Goal: Task Accomplishment & Management: Manage account settings

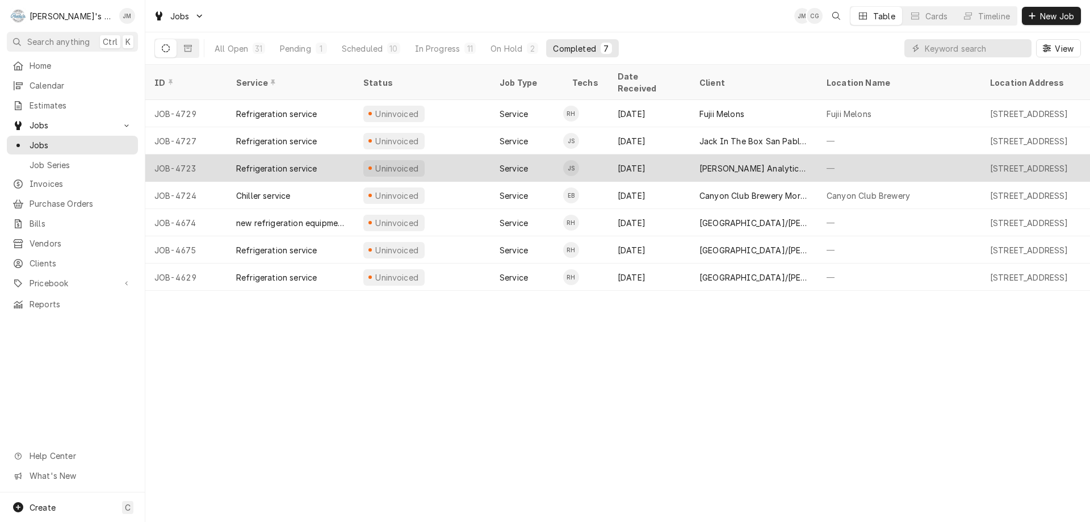
click at [787, 161] on div "[PERSON_NAME] Analytical Inc." at bounding box center [753, 167] width 127 height 27
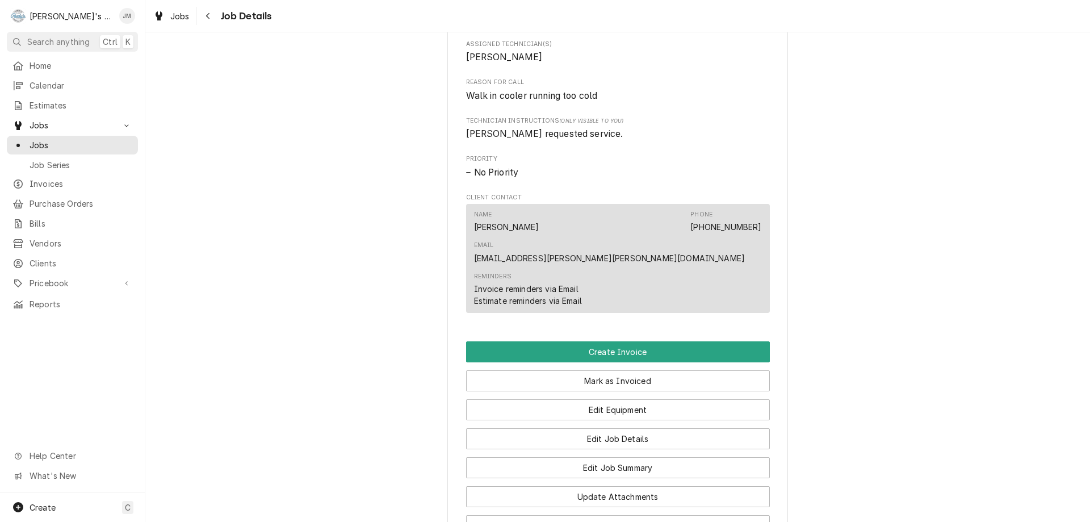
scroll to position [624, 0]
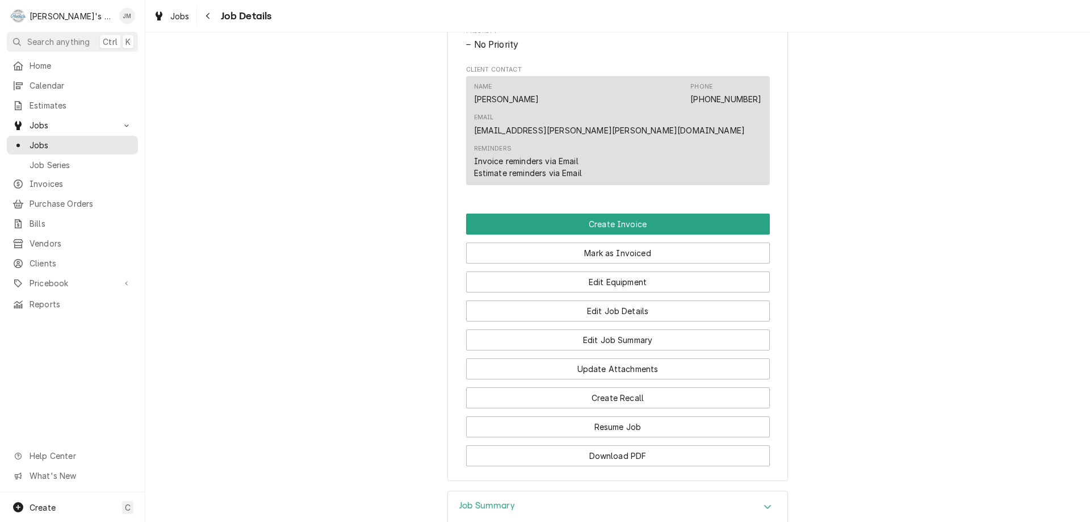
click at [463, 500] on h3 "Job Summary" at bounding box center [487, 505] width 56 height 11
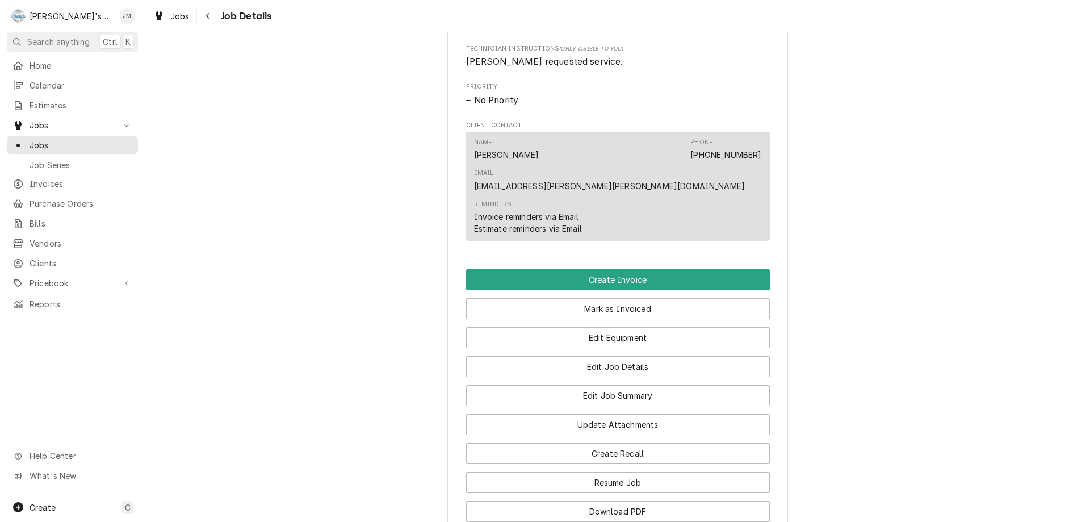
scroll to position [568, 0]
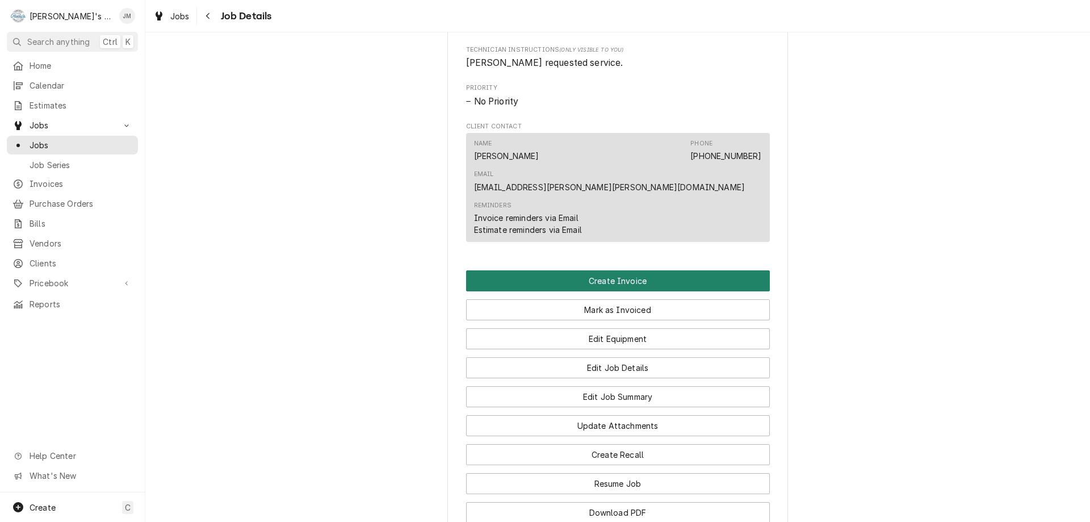
click at [632, 270] on button "Create Invoice" at bounding box center [618, 280] width 304 height 21
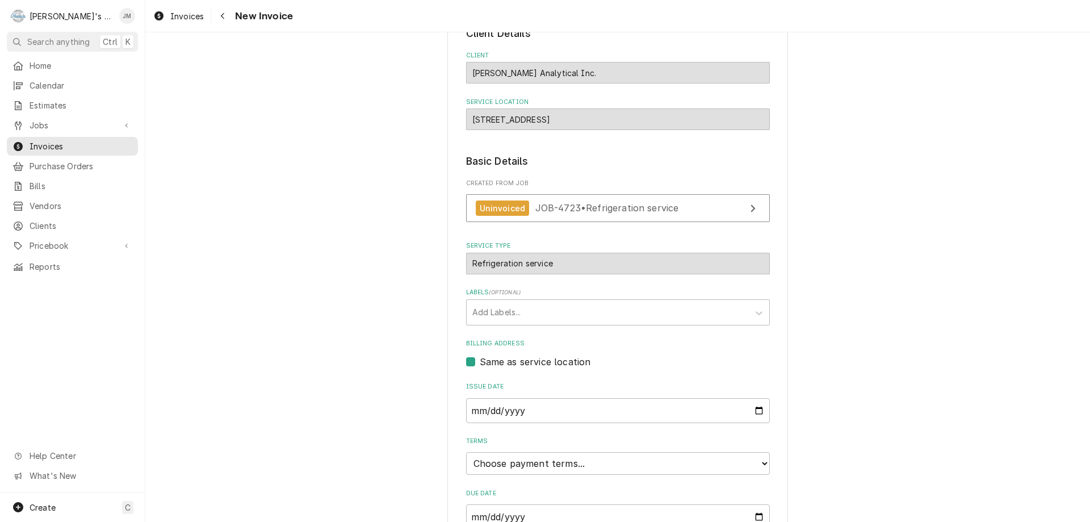
scroll to position [169, 0]
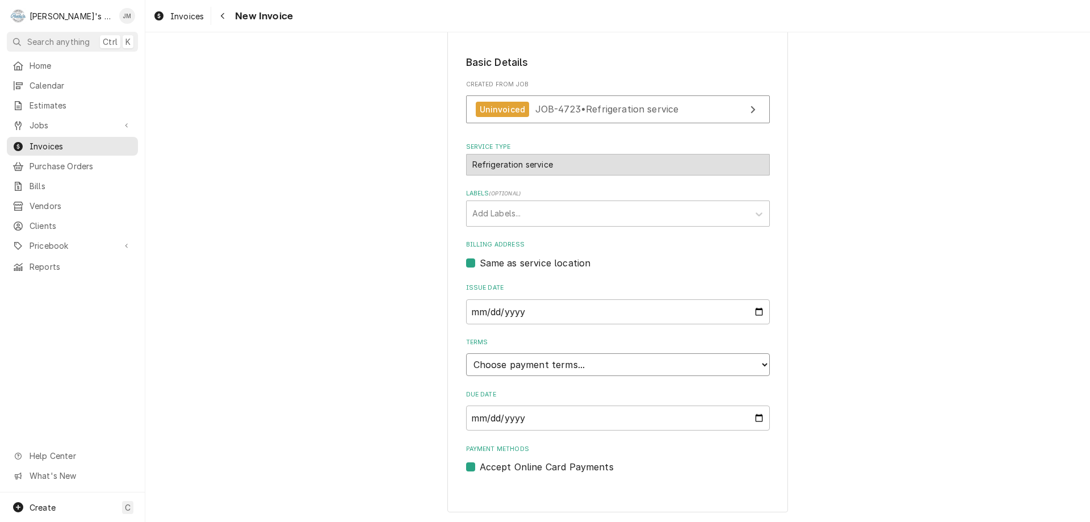
click at [606, 370] on select "Choose payment terms... Same Day Net 7 Net 14 Net 21 Net 30 Net 45 Net 60 Net 90" at bounding box center [618, 364] width 304 height 23
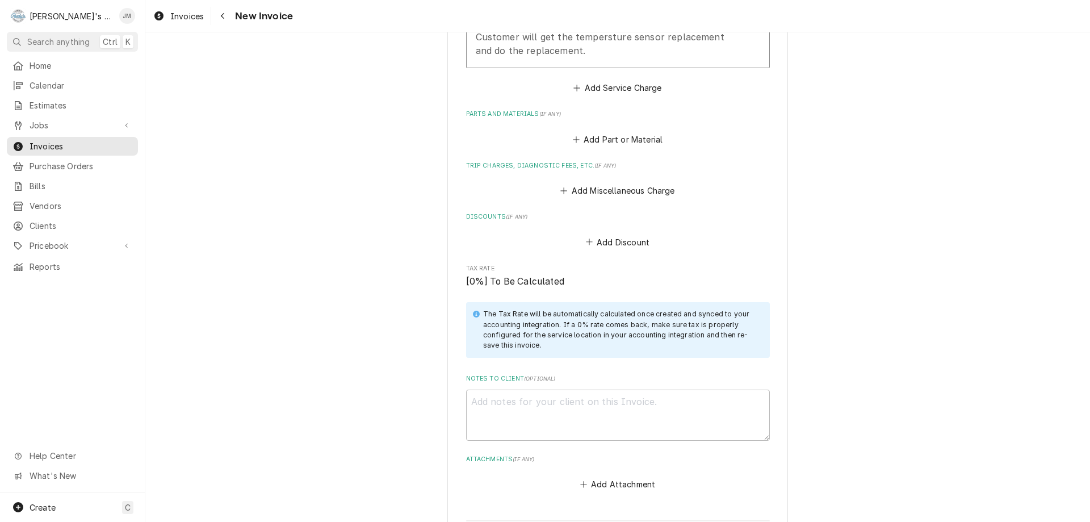
scroll to position [1021, 0]
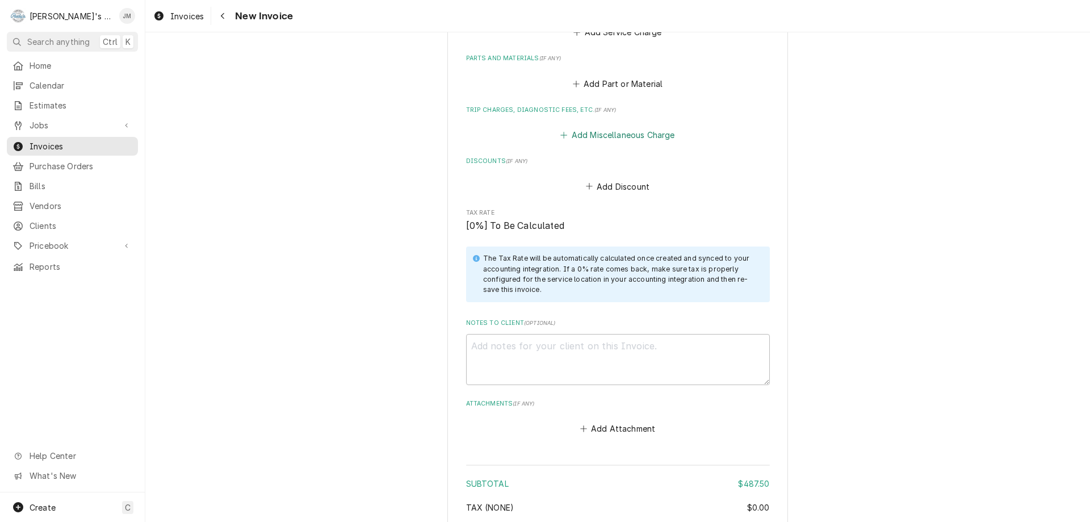
click at [612, 135] on button "Add Miscellaneous Charge" at bounding box center [618, 135] width 118 height 16
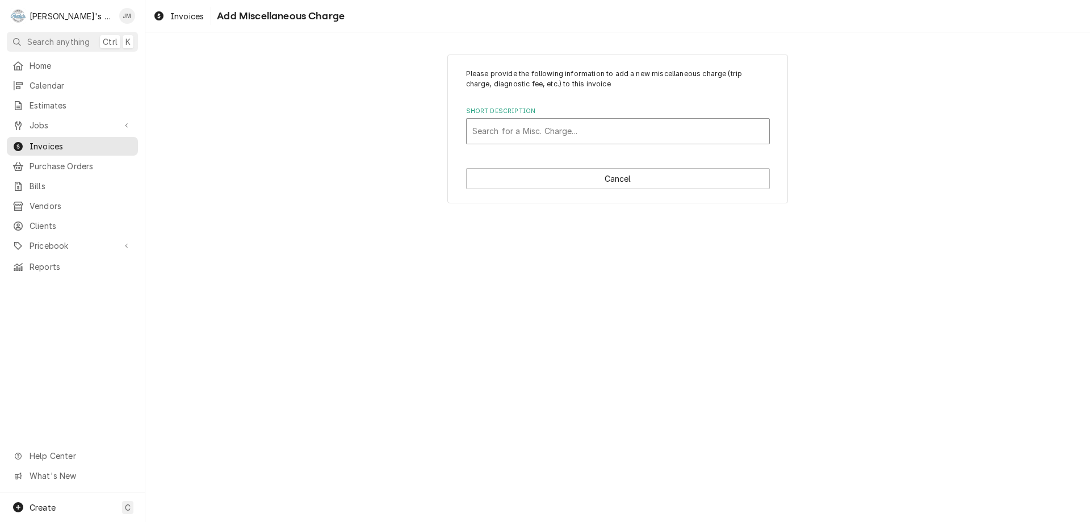
click at [614, 135] on div "Short Description" at bounding box center [617, 131] width 291 height 20
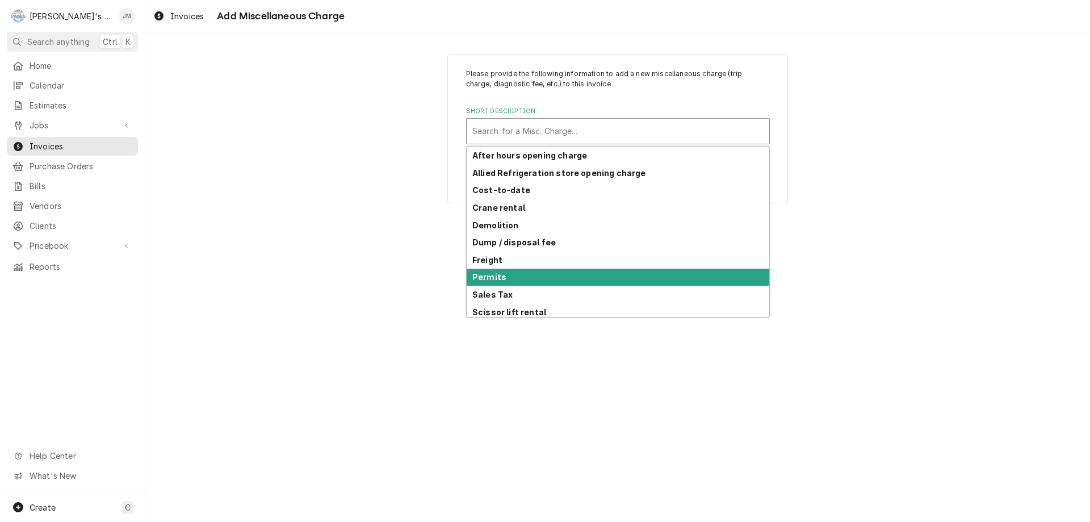
scroll to position [56, 0]
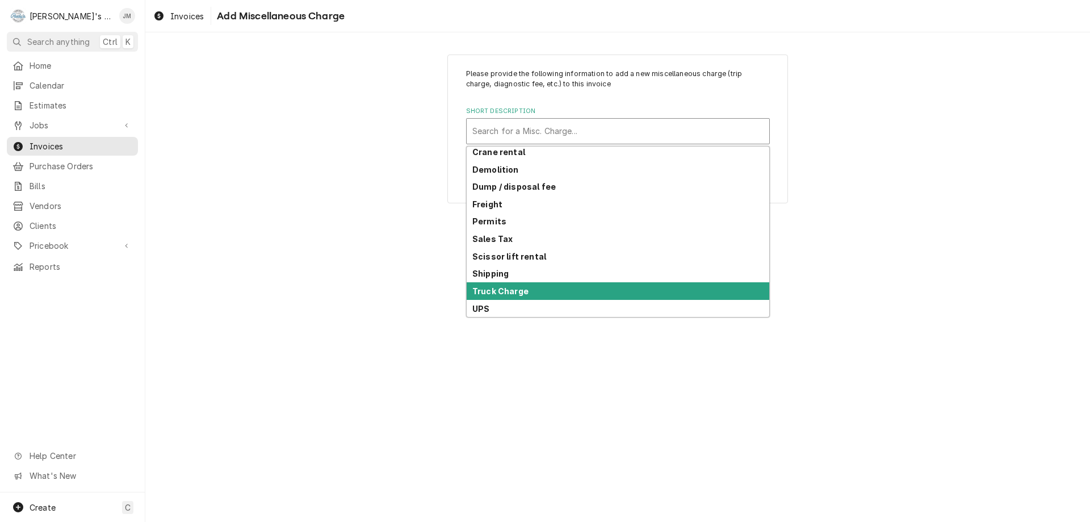
click at [580, 285] on div "Truck Charge" at bounding box center [618, 291] width 303 height 18
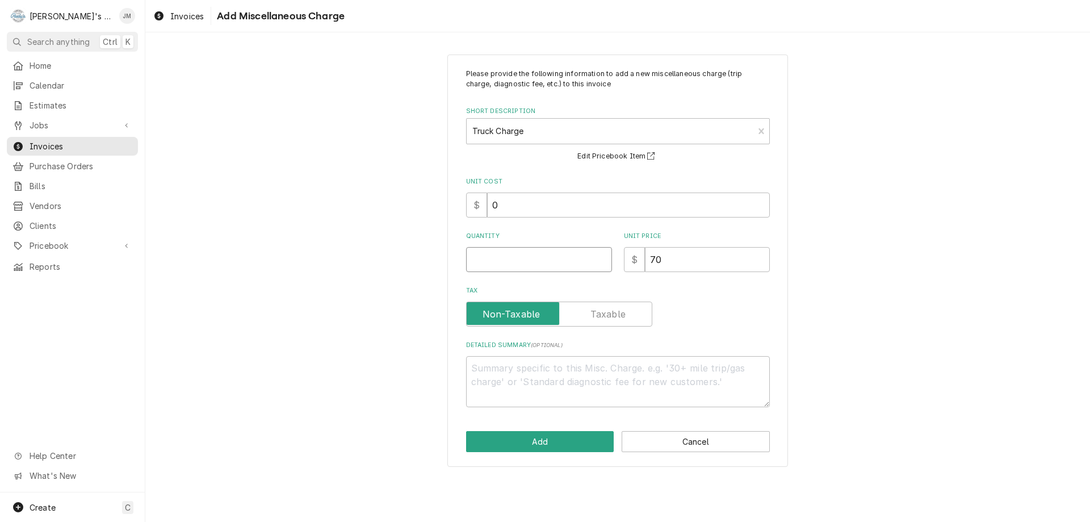
click at [567, 257] on input "Quantity" at bounding box center [539, 259] width 146 height 25
type textarea "x"
type input "1"
click at [552, 440] on button "Add" at bounding box center [540, 441] width 148 height 21
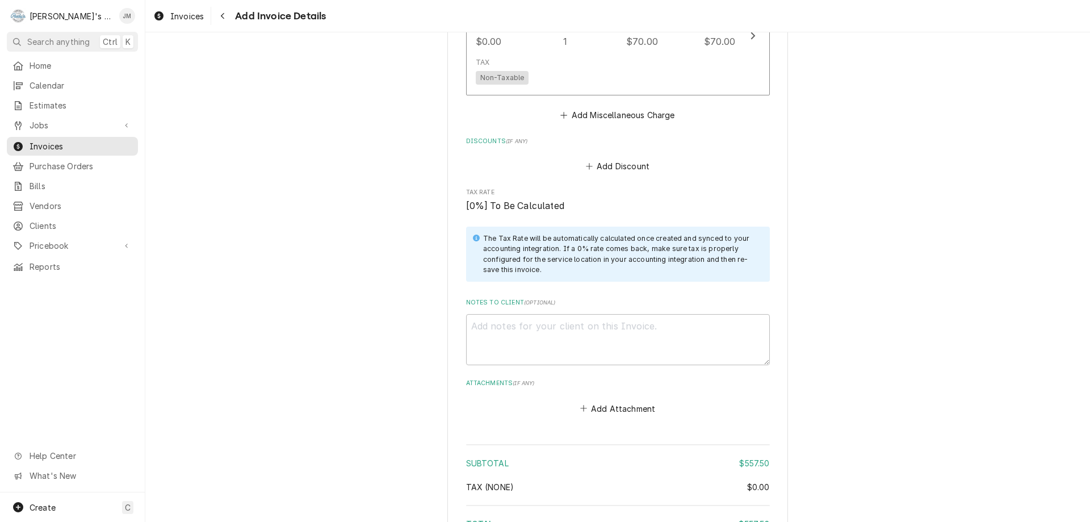
scroll to position [1300, 0]
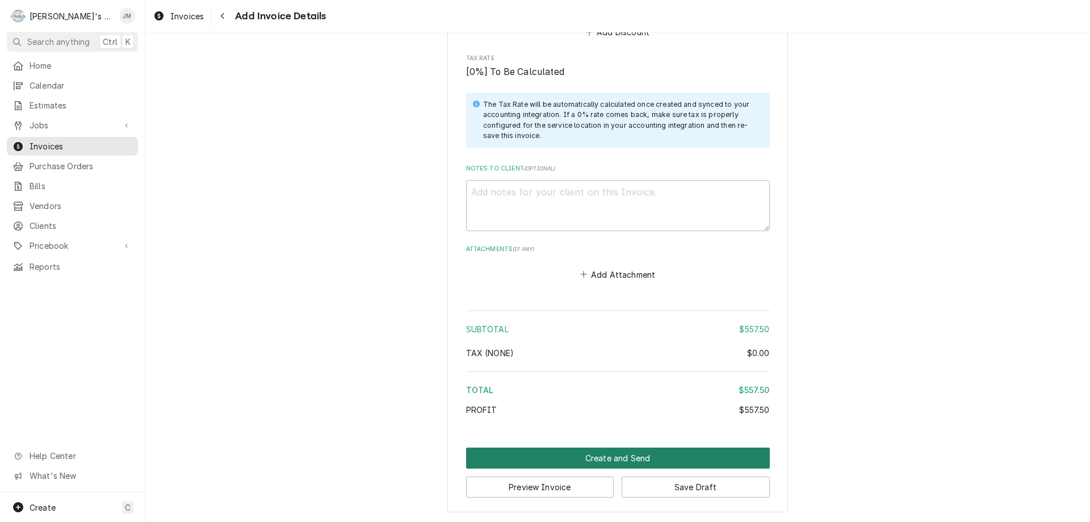
click at [606, 455] on button "Create and Send" at bounding box center [618, 457] width 304 height 21
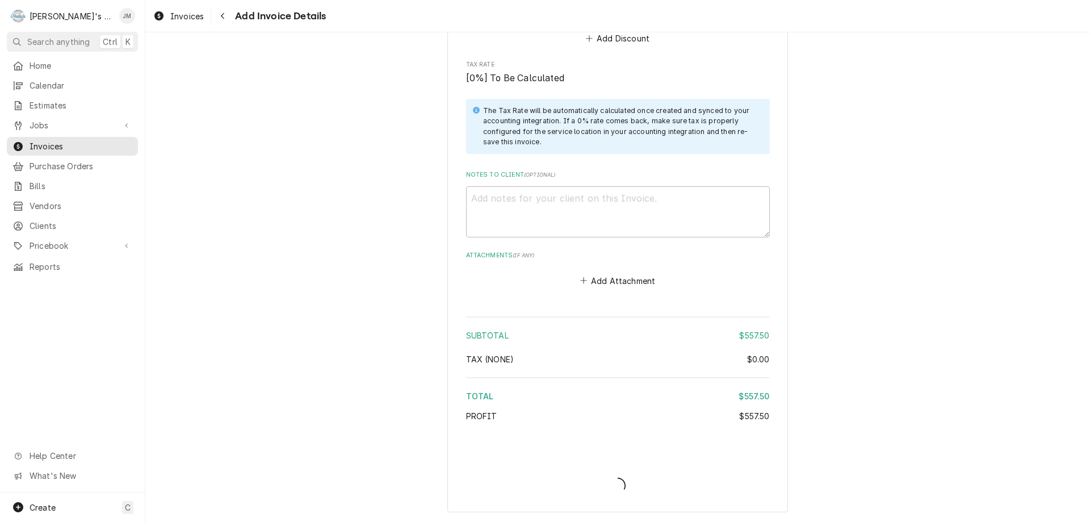
scroll to position [1294, 0]
type textarea "x"
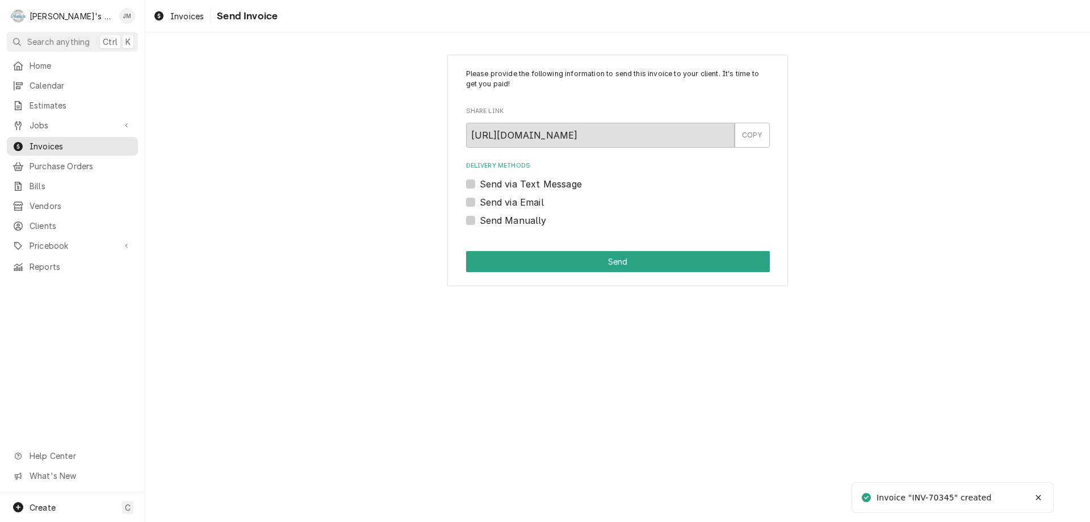
click at [492, 202] on label "Send via Email" at bounding box center [512, 202] width 64 height 14
click at [492, 202] on input "Send via Email" at bounding box center [632, 207] width 304 height 25
checkbox input "true"
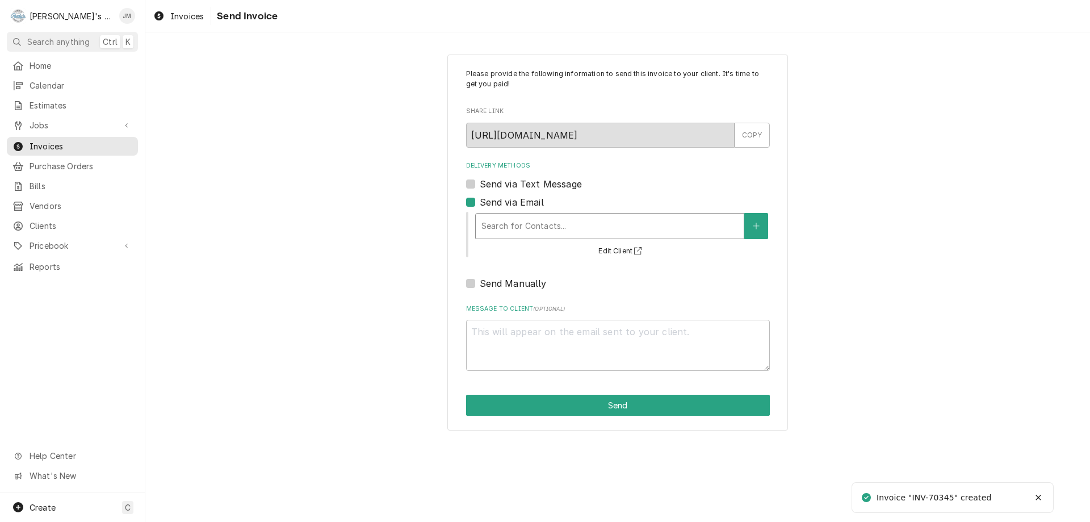
click at [521, 222] on div "Delivery Methods" at bounding box center [609, 226] width 257 height 20
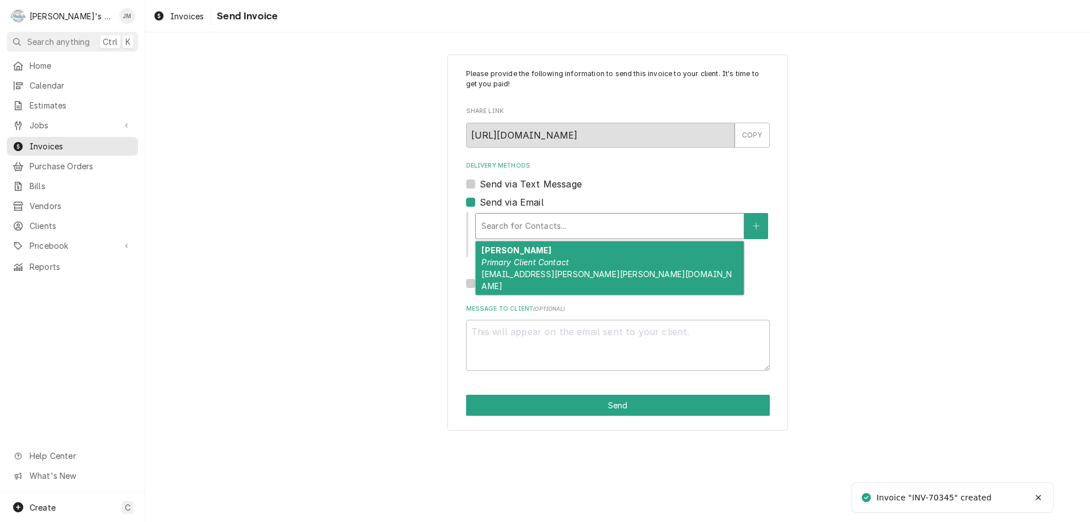
click at [512, 266] on em "Primary Client Contact" at bounding box center [524, 262] width 87 height 10
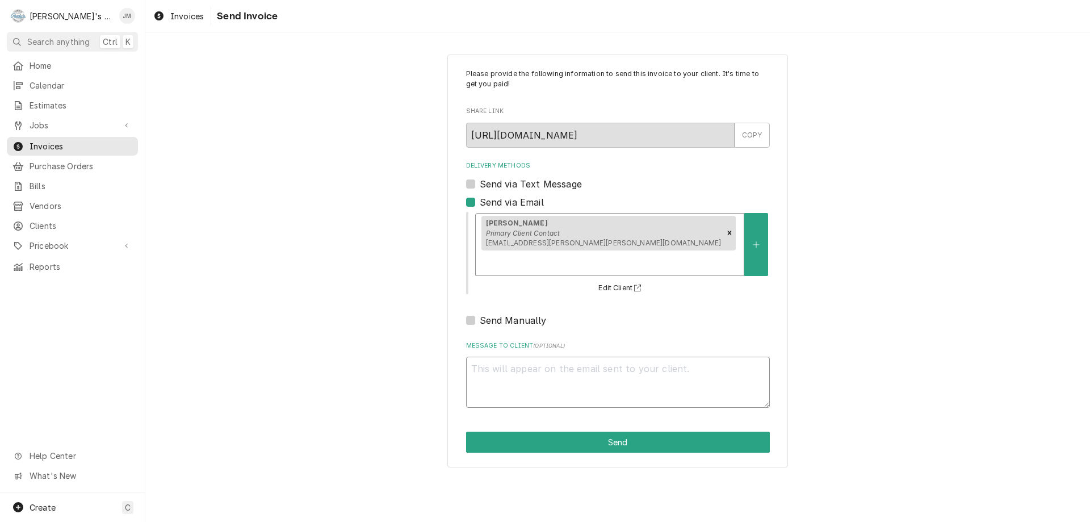
click at [526, 357] on textarea "Message to Client ( optional )" at bounding box center [618, 382] width 304 height 51
type textarea "x"
type textarea "T"
type textarea "x"
type textarea "Th"
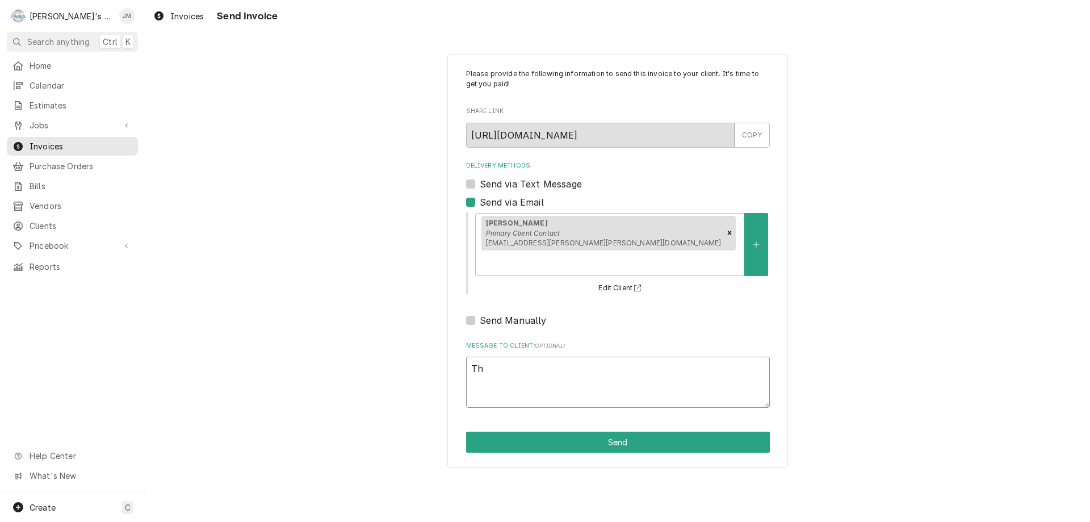
type textarea "x"
type textarea "Than"
type textarea "x"
type textarea "Thank"
type textarea "x"
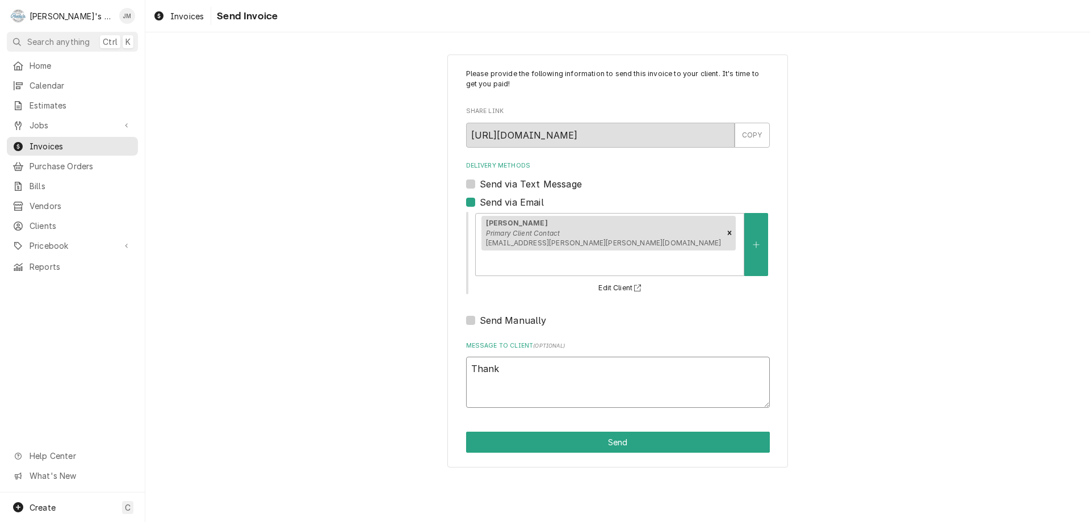
type textarea "Thank"
type textarea "x"
type textarea "Thank y"
type textarea "x"
type textarea "Thank yo"
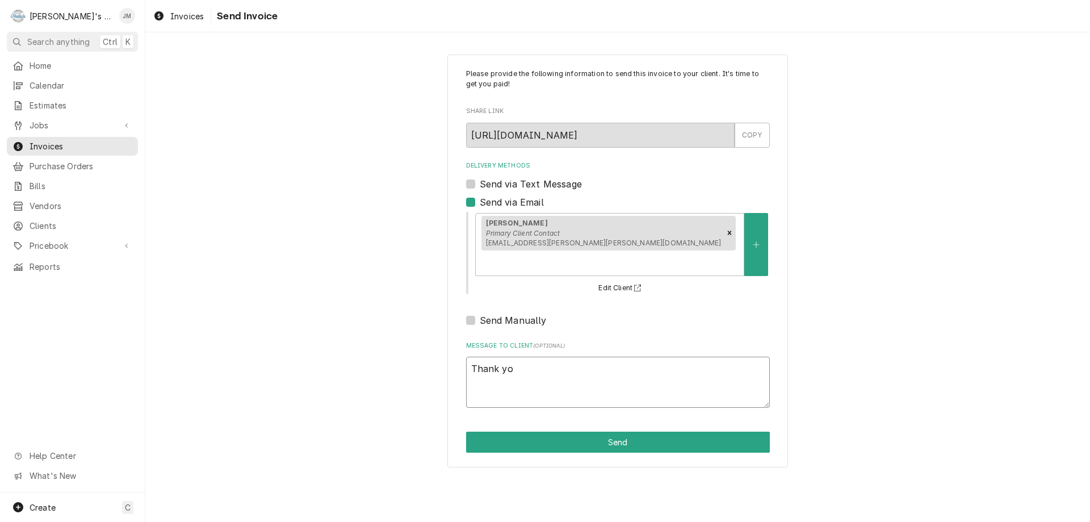
type textarea "x"
type textarea "Thank you"
type textarea "x"
type textarea "Thank you"
type textarea "x"
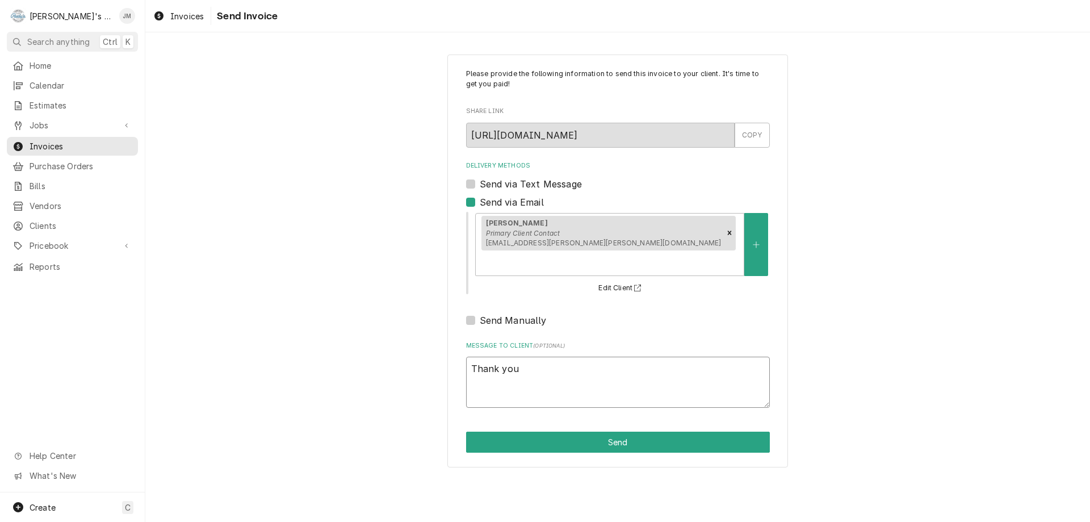
type textarea "Thank you f"
type textarea "x"
type textarea "Thank you fo"
type textarea "x"
type textarea "Thank you for"
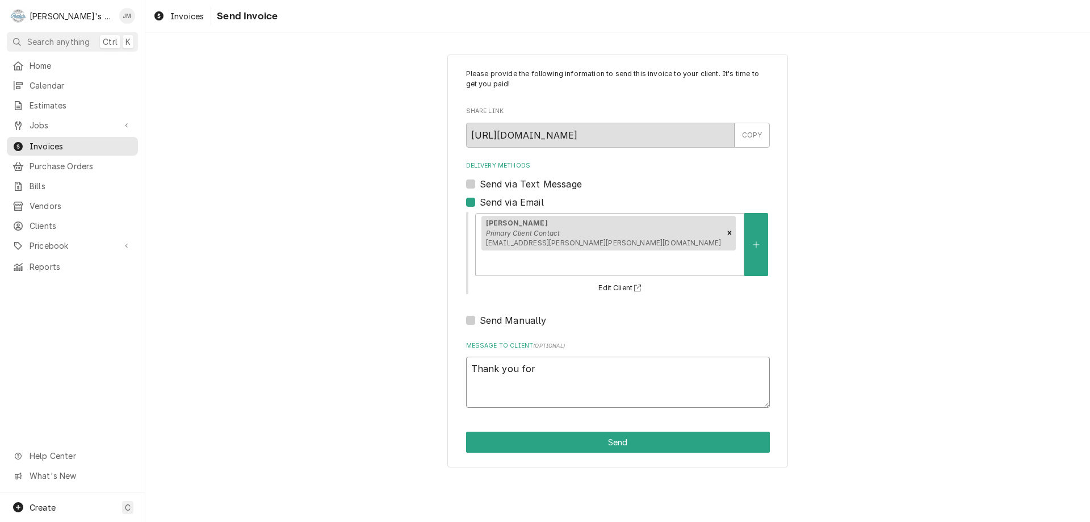
type textarea "x"
type textarea "Thank you for"
type textarea "x"
type textarea "Thank you for y"
type textarea "x"
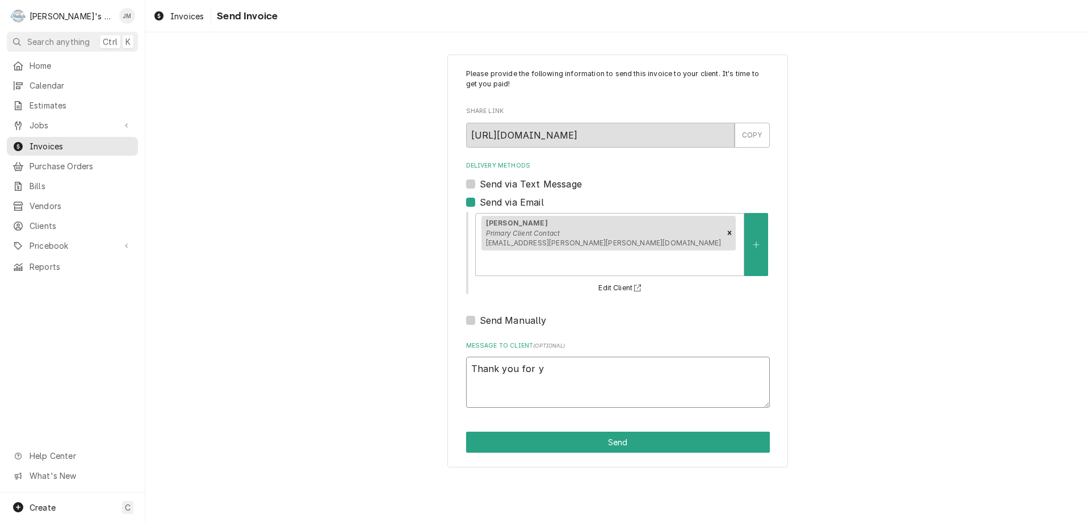
type textarea "Thank you for yo"
type textarea "x"
type textarea "Thank you for you"
type textarea "x"
type textarea "Thank you for your"
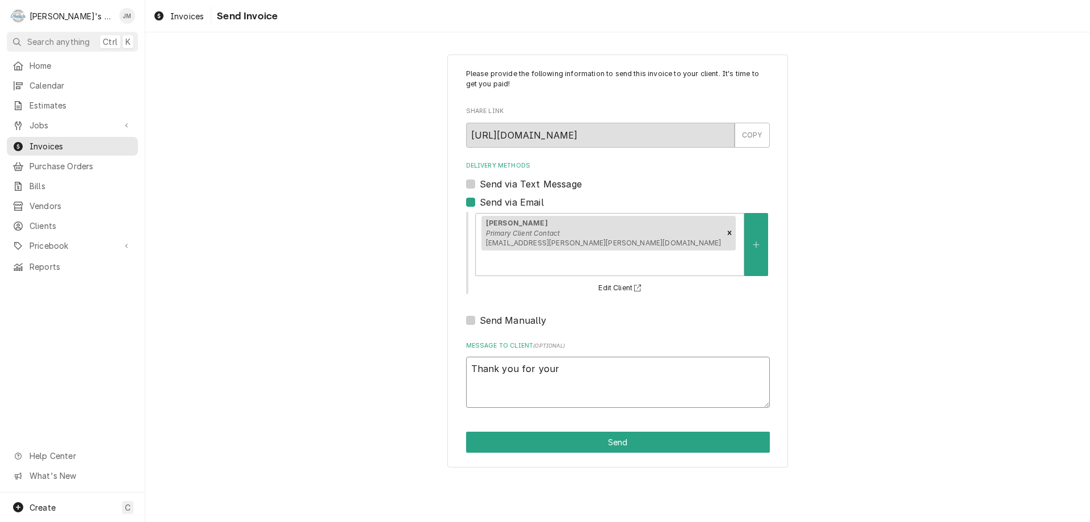
type textarea "x"
type textarea "Thank you for your"
type textarea "x"
type textarea "Thank you for your b"
type textarea "x"
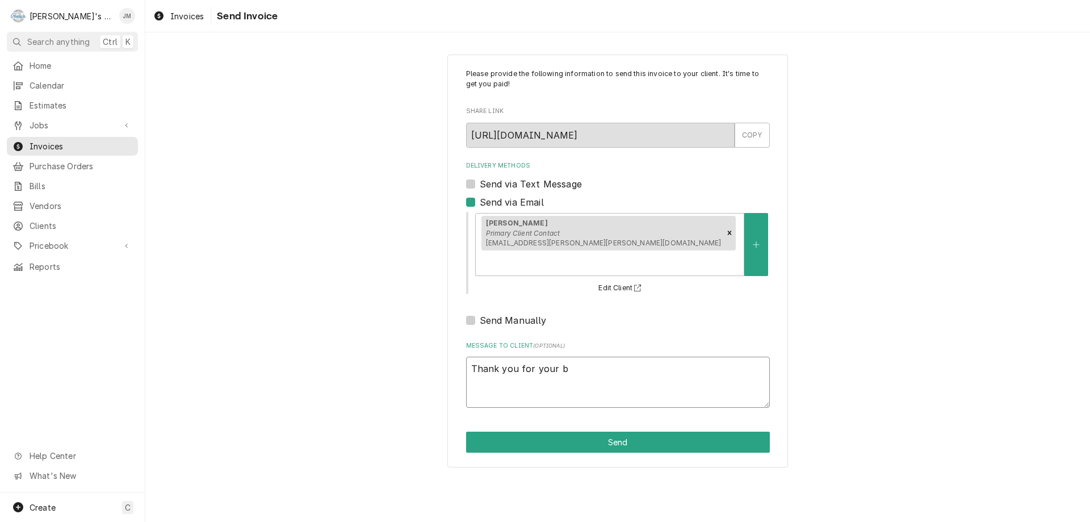
type textarea "Thank you for your bu"
type textarea "x"
type textarea "Thank you for your bus"
type textarea "x"
type textarea "Thank you for your busin"
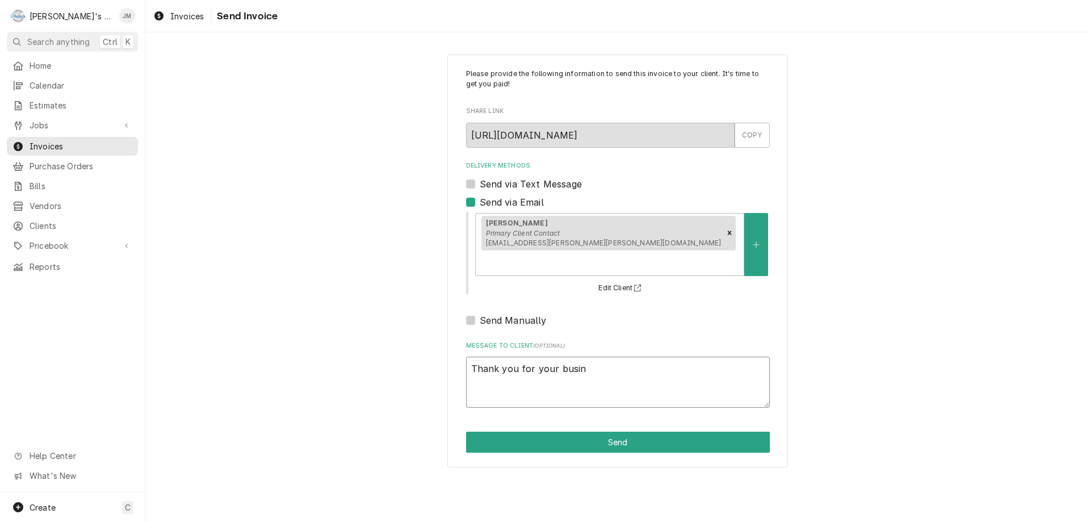
type textarea "x"
type textarea "Thank you for your busine"
type textarea "x"
type textarea "Thank you for your busines"
type textarea "x"
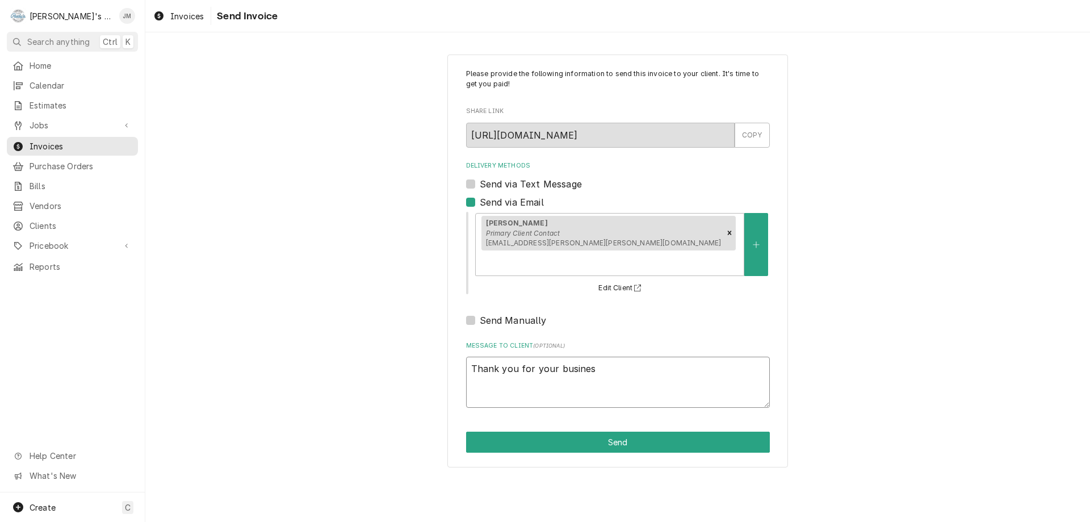
type textarea "Thank you for your business"
type textarea "x"
type textarea "Thank you for your business."
type textarea "x"
type textarea "Thank you for your business."
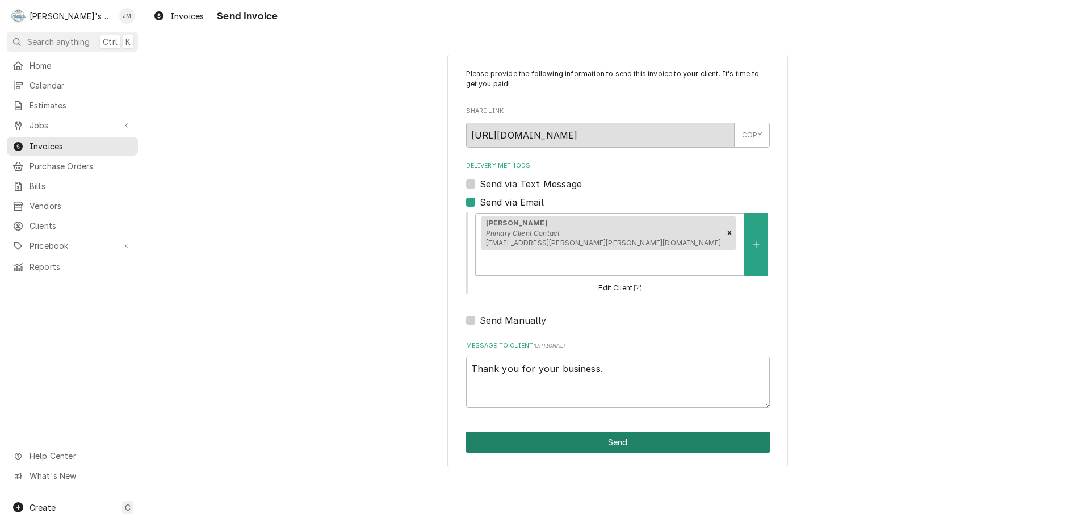
click at [606, 431] on button "Send" at bounding box center [618, 441] width 304 height 21
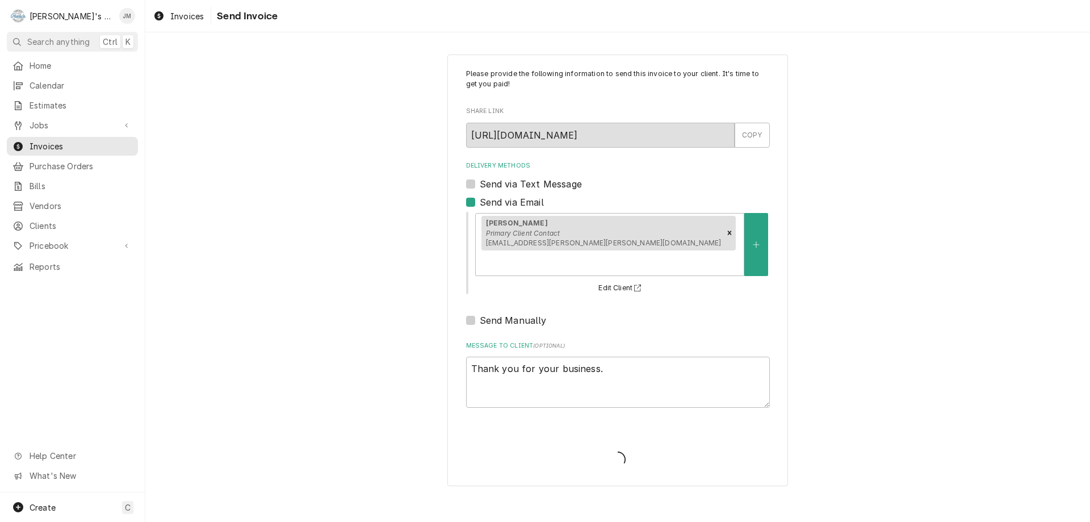
type textarea "x"
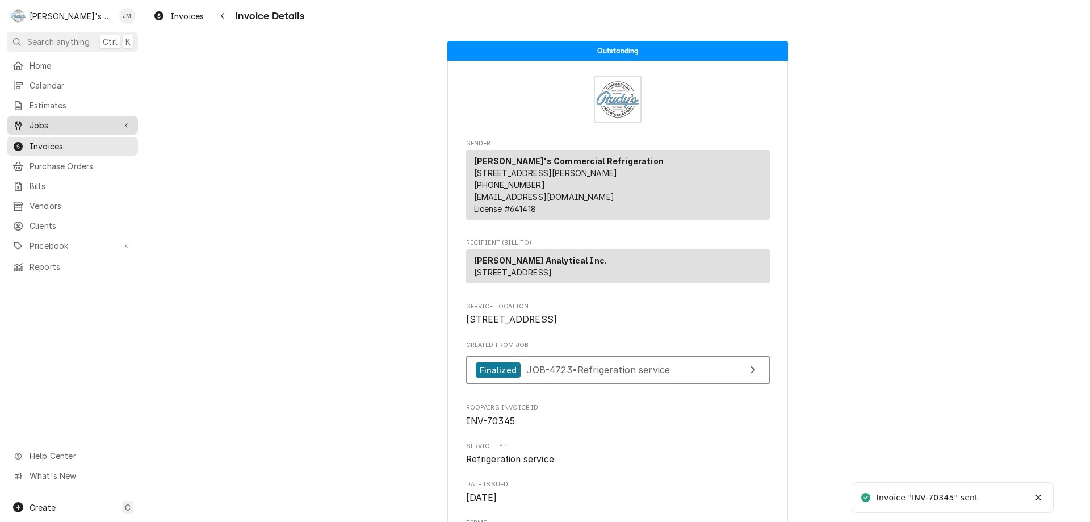
click at [37, 125] on span "Jobs" at bounding box center [73, 125] width 86 height 12
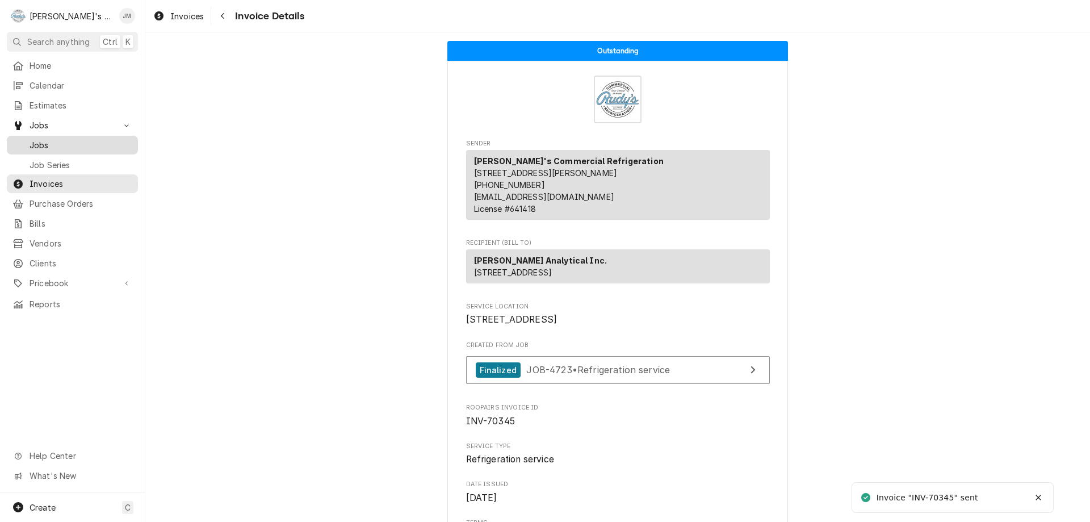
click at [35, 140] on span "Jobs" at bounding box center [81, 145] width 103 height 12
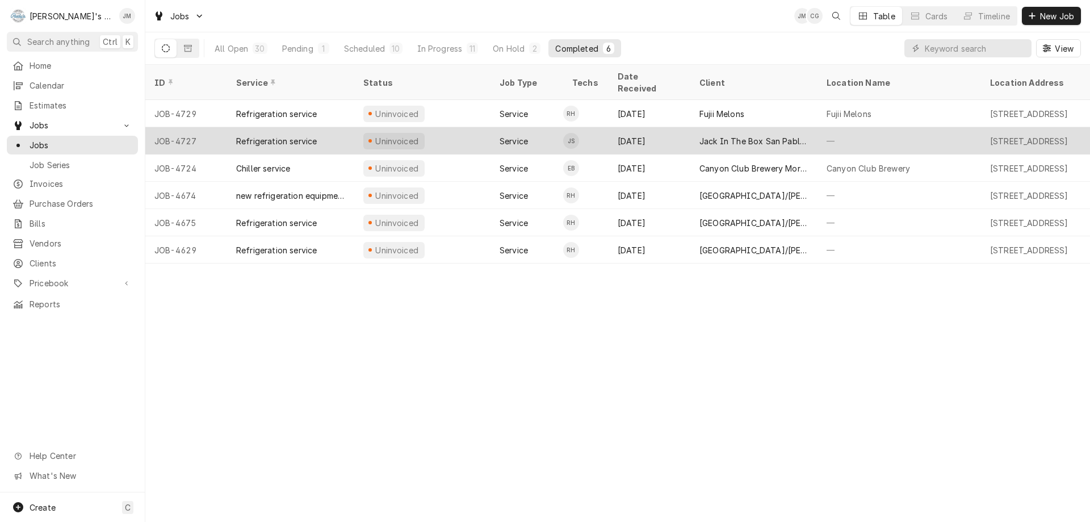
click at [751, 135] on div "Jack In The Box San Pablo 2" at bounding box center [753, 141] width 109 height 12
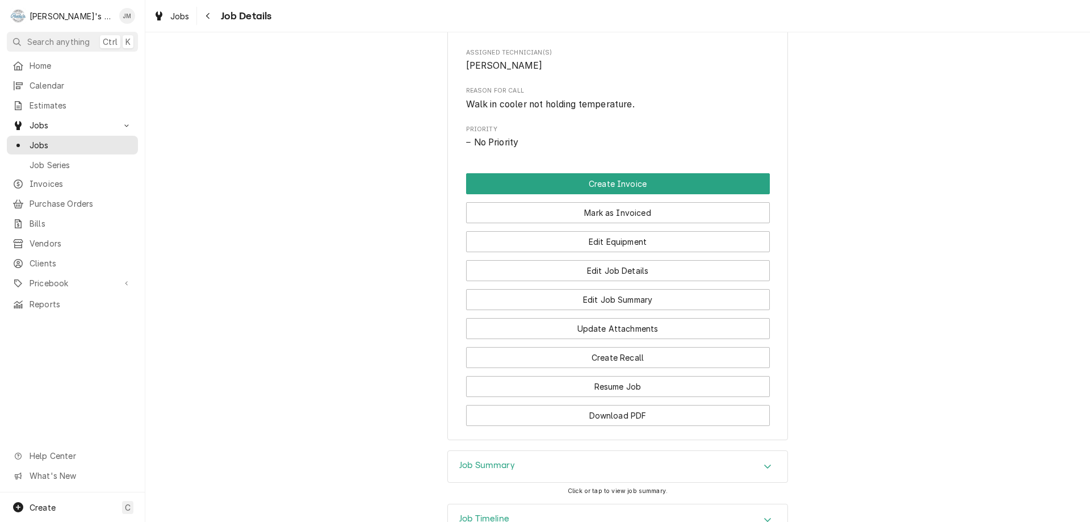
scroll to position [591, 0]
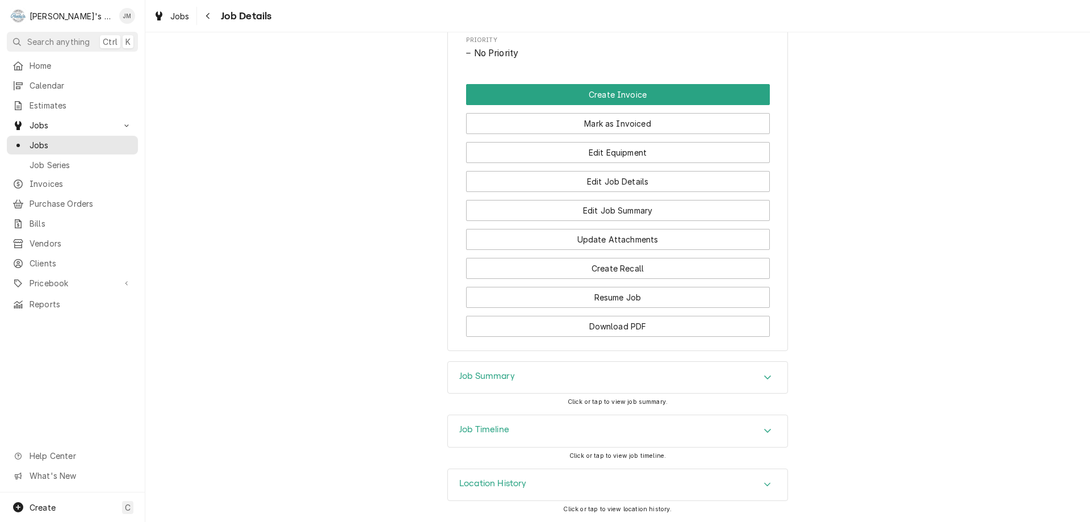
click at [481, 376] on h3 "Job Summary" at bounding box center [487, 376] width 56 height 11
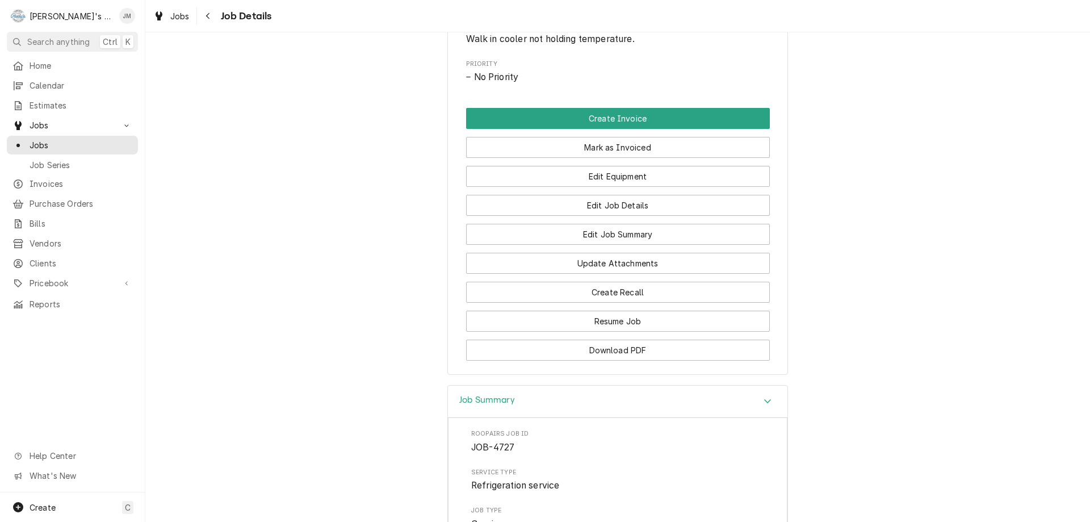
scroll to position [534, 0]
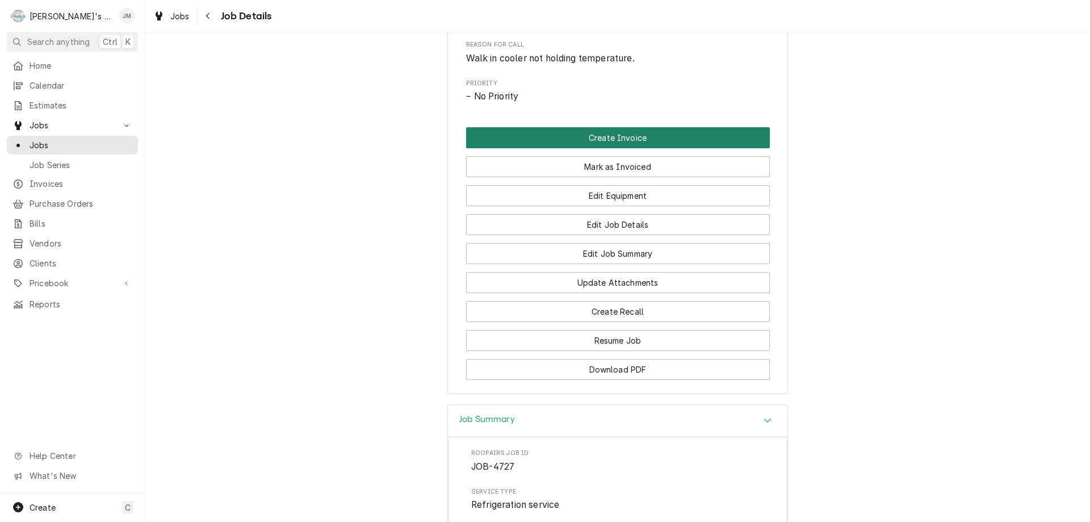
click at [625, 148] on button "Create Invoice" at bounding box center [618, 137] width 304 height 21
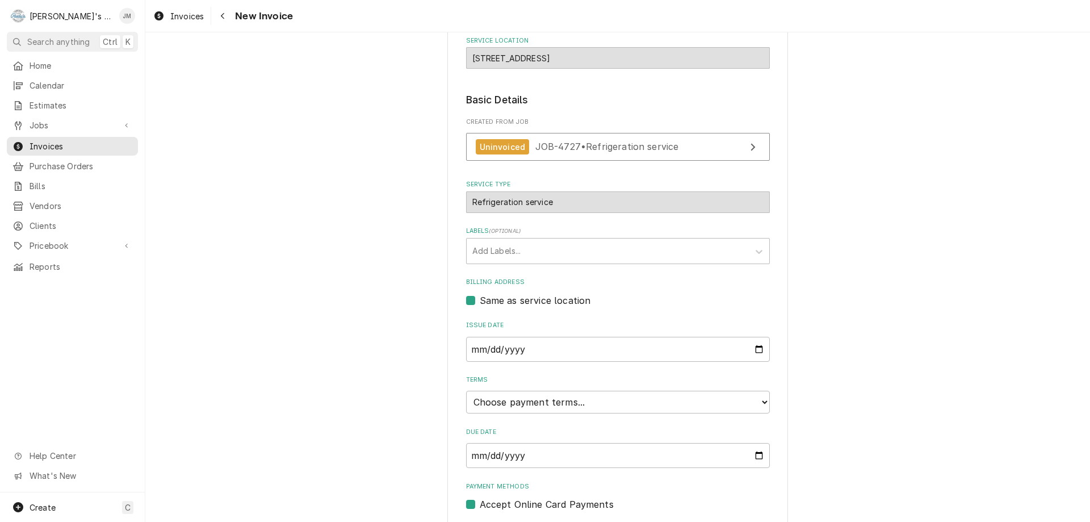
scroll to position [169, 0]
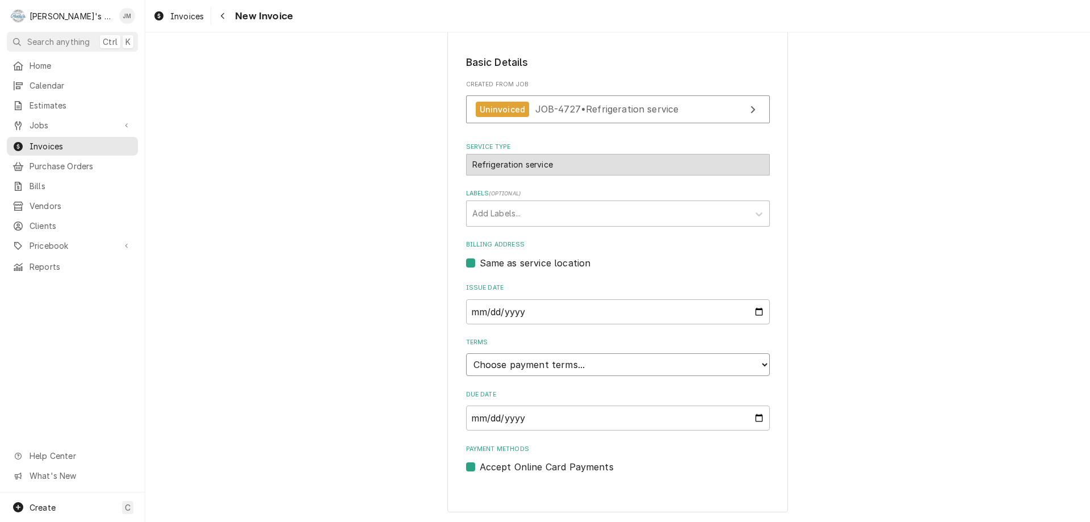
click at [630, 362] on select "Choose payment terms... Same Day Net 7 Net 14 Net 21 Net 30 Net 45 Net 60 Net 90" at bounding box center [618, 364] width 304 height 23
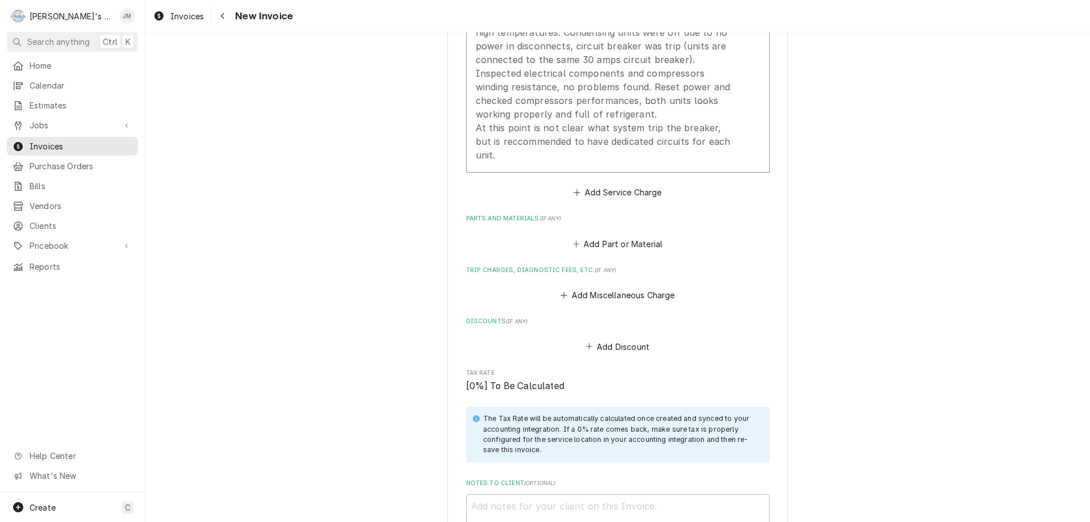
scroll to position [907, 0]
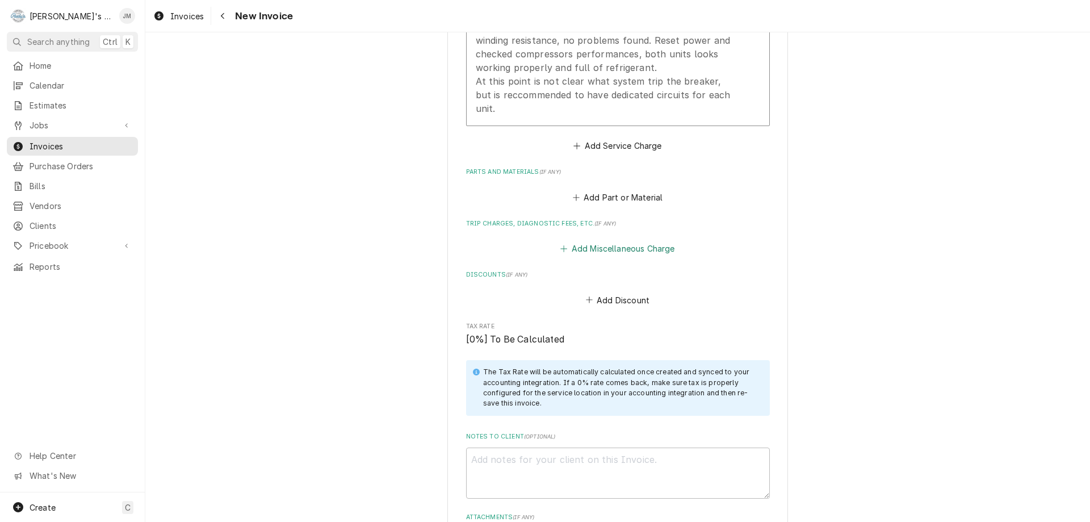
click at [597, 241] on button "Add Miscellaneous Charge" at bounding box center [618, 249] width 118 height 16
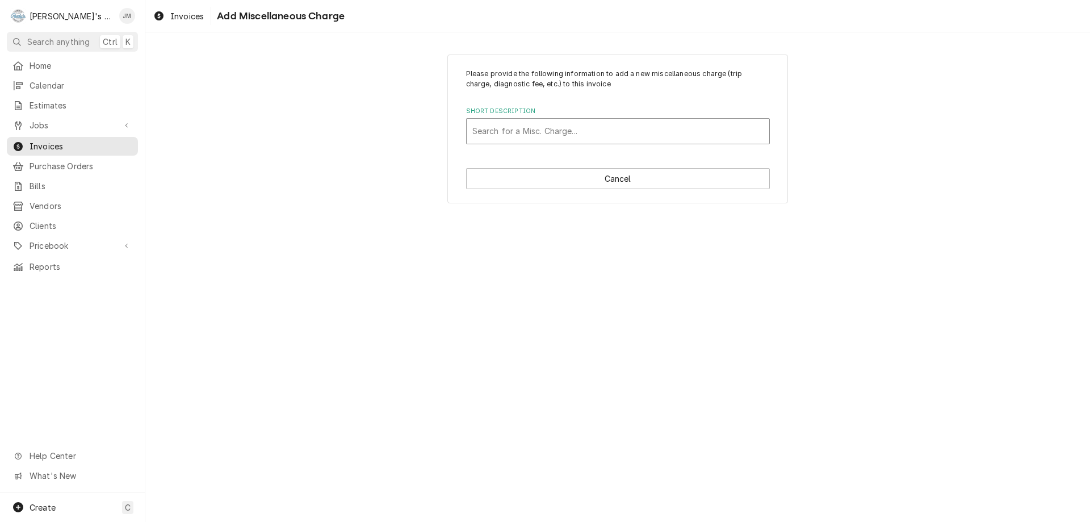
click at [540, 127] on div "Short Description" at bounding box center [617, 131] width 291 height 20
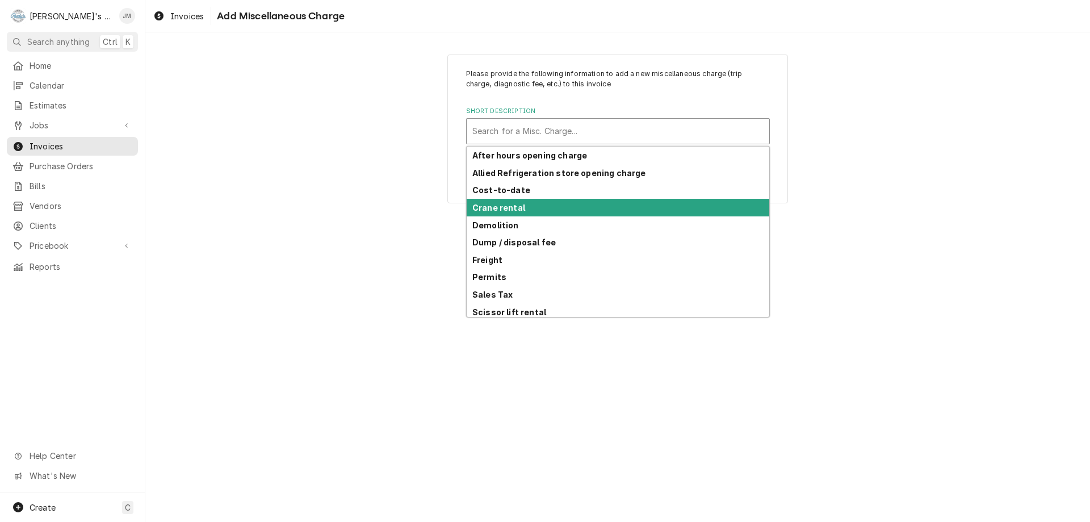
scroll to position [56, 0]
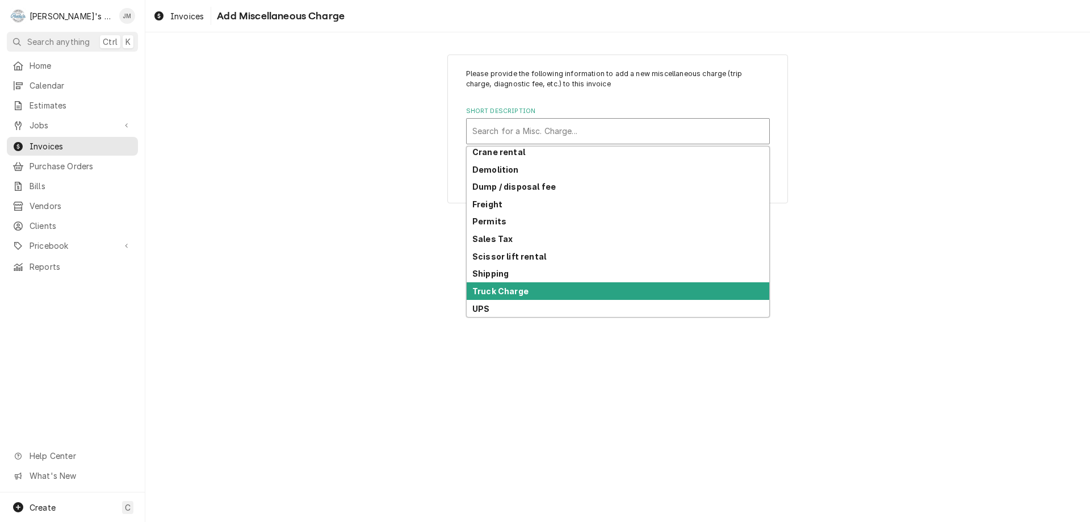
click at [558, 294] on div "Truck Charge" at bounding box center [618, 291] width 303 height 18
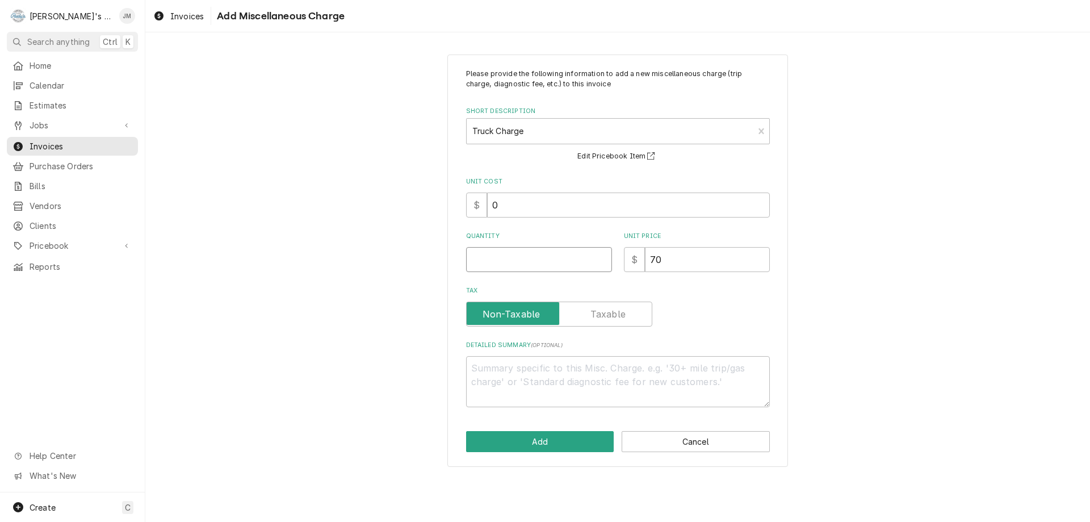
click at [567, 267] on input "Quantity" at bounding box center [539, 259] width 146 height 25
type textarea "x"
type input "1"
click at [564, 443] on button "Add" at bounding box center [540, 441] width 148 height 21
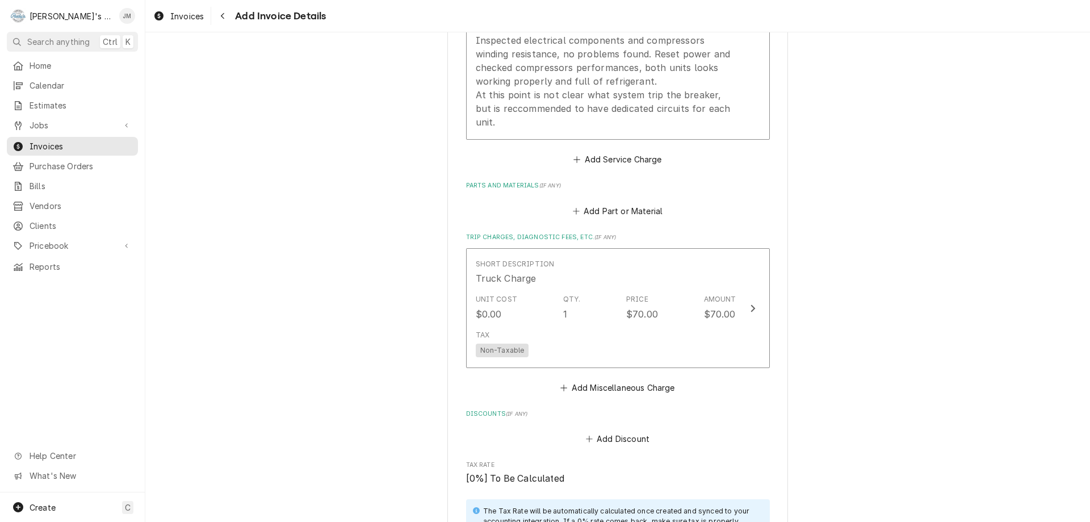
scroll to position [1286, 0]
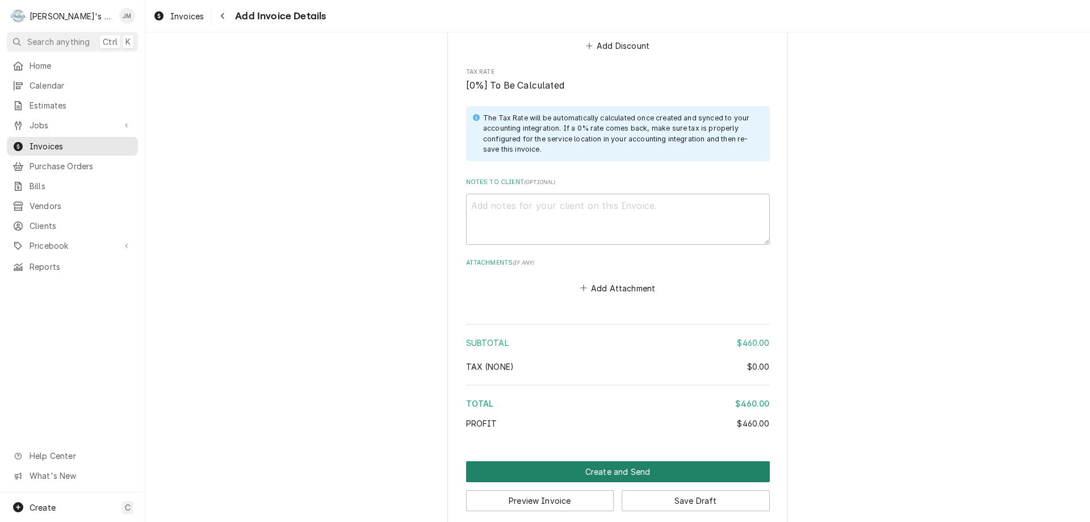
click at [648, 461] on button "Create and Send" at bounding box center [618, 471] width 304 height 21
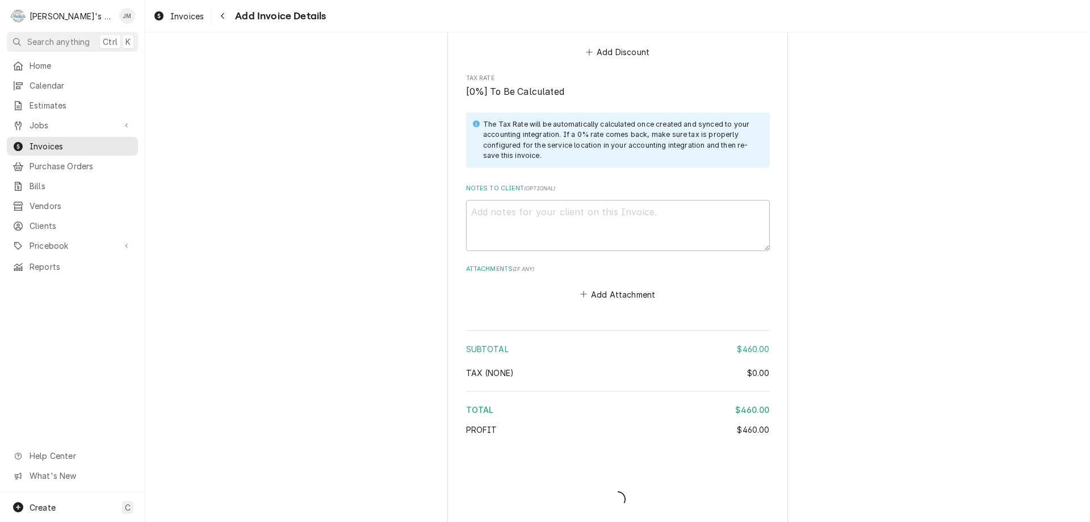
type textarea "x"
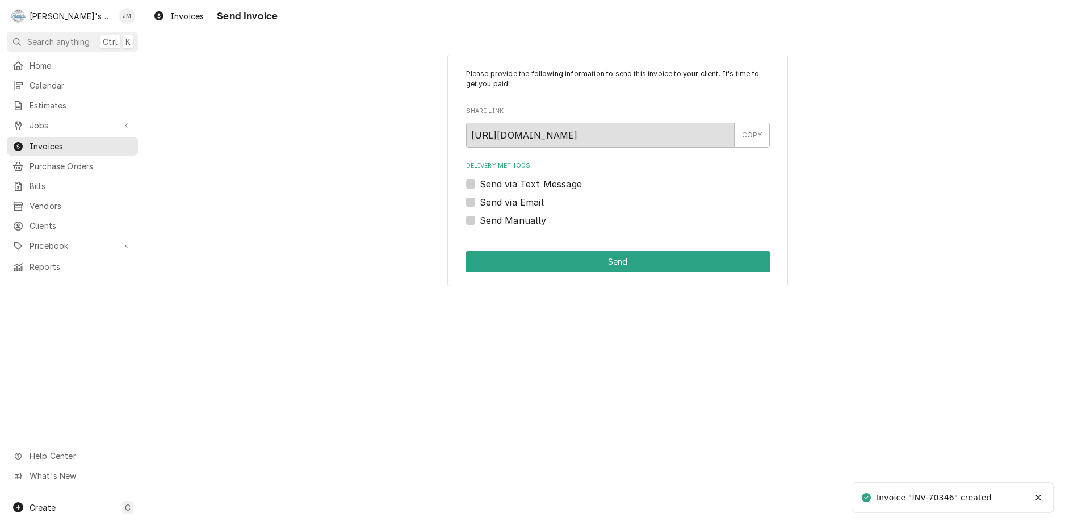
click at [528, 204] on label "Send via Email" at bounding box center [512, 202] width 64 height 14
click at [528, 204] on input "Send via Email" at bounding box center [632, 207] width 304 height 25
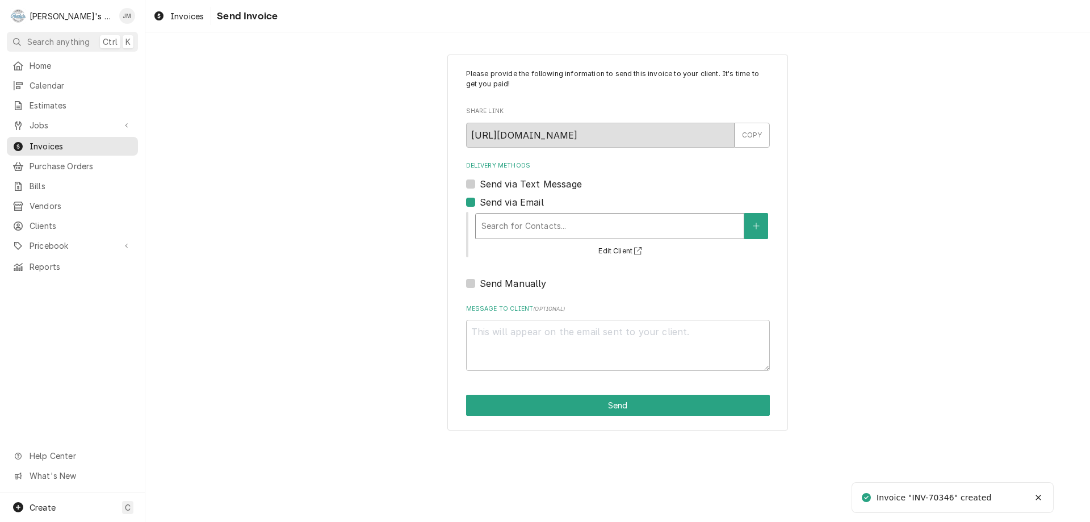
click at [527, 221] on div "Delivery Methods" at bounding box center [609, 226] width 257 height 20
click at [480, 202] on label "Send via Email" at bounding box center [512, 202] width 64 height 14
click at [480, 202] on input "Send via Email" at bounding box center [632, 207] width 304 height 25
checkbox input "false"
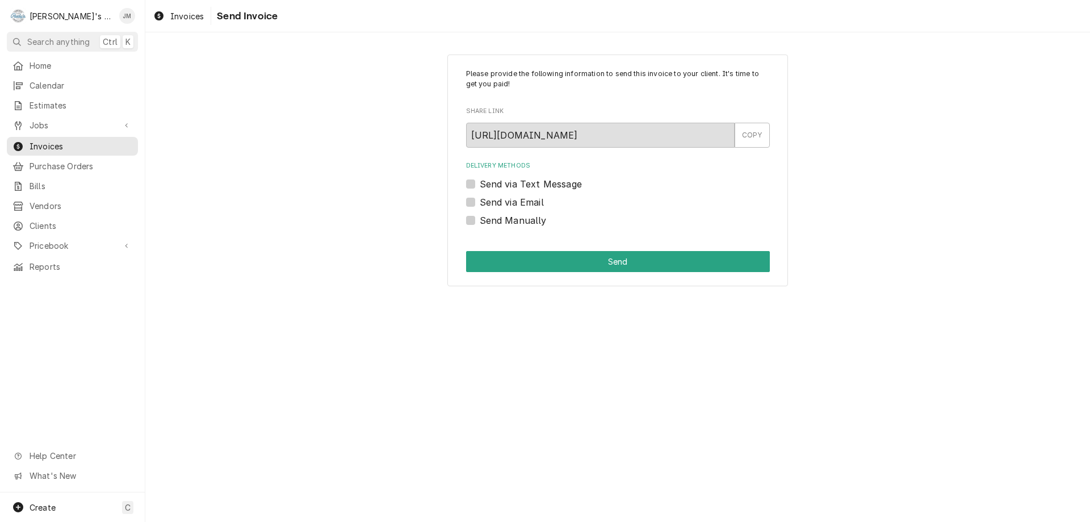
click at [483, 215] on label "Send Manually" at bounding box center [513, 220] width 67 height 14
click at [483, 215] on input "Send Manually" at bounding box center [632, 225] width 304 height 25
checkbox input "true"
click at [597, 256] on button "Send" at bounding box center [618, 261] width 304 height 21
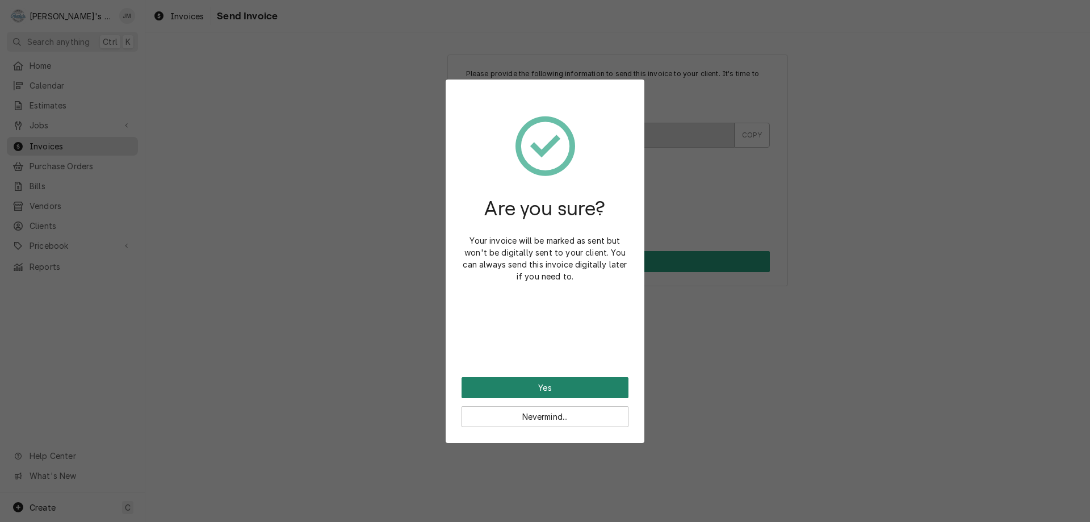
click at [548, 387] on button "Yes" at bounding box center [545, 387] width 167 height 21
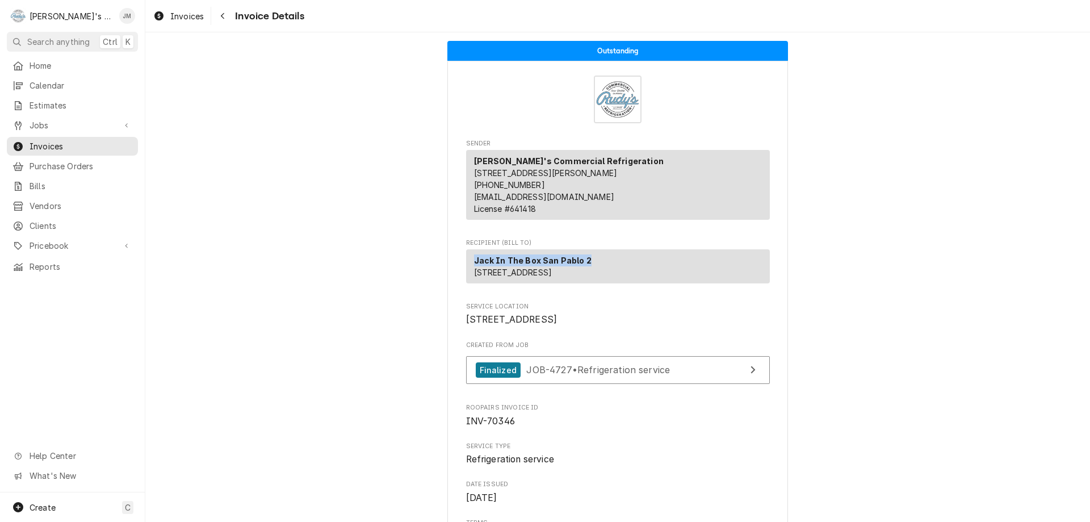
drag, startPoint x: 584, startPoint y: 271, endPoint x: 468, endPoint y: 270, distance: 115.8
click at [468, 270] on div "Jack In The Box San Pablo 2 [STREET_ADDRESS]" at bounding box center [618, 266] width 304 height 34
copy strong "Jack In The Box San Pablo 2"
click at [51, 220] on span "Clients" at bounding box center [81, 226] width 103 height 12
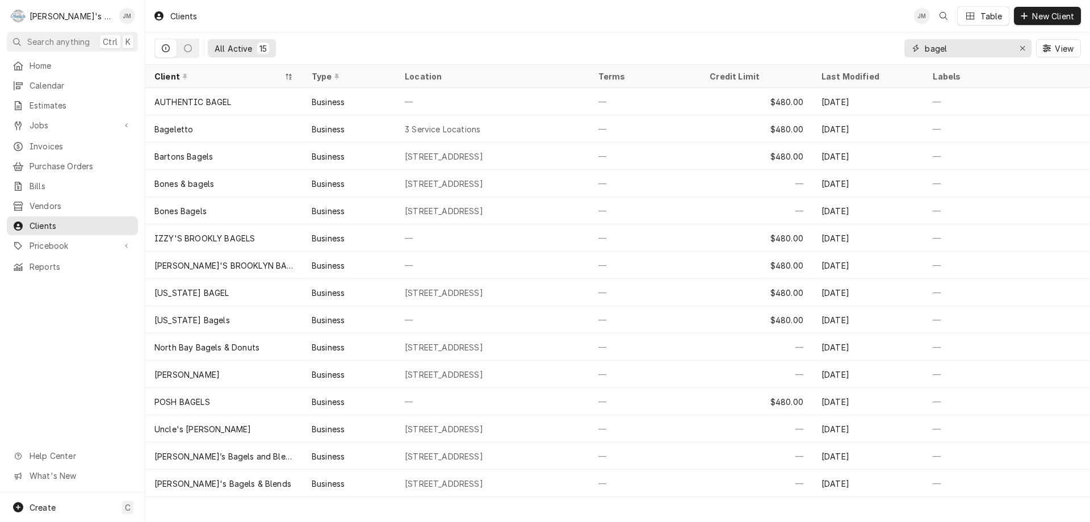
drag, startPoint x: 968, startPoint y: 45, endPoint x: 848, endPoint y: 52, distance: 120.0
click at [848, 52] on div "All Active 15 bagel View" at bounding box center [617, 48] width 927 height 32
paste input "Jack In The Box San Pablo 2"
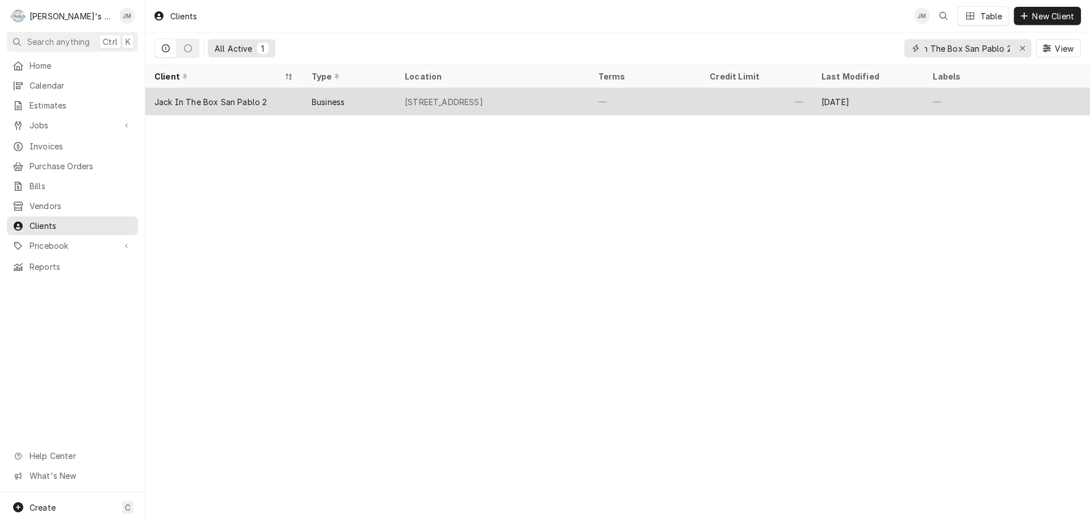
type input "Jack In The Box San Pablo 2"
click at [247, 99] on div "Jack In The Box San Pablo 2" at bounding box center [210, 102] width 112 height 12
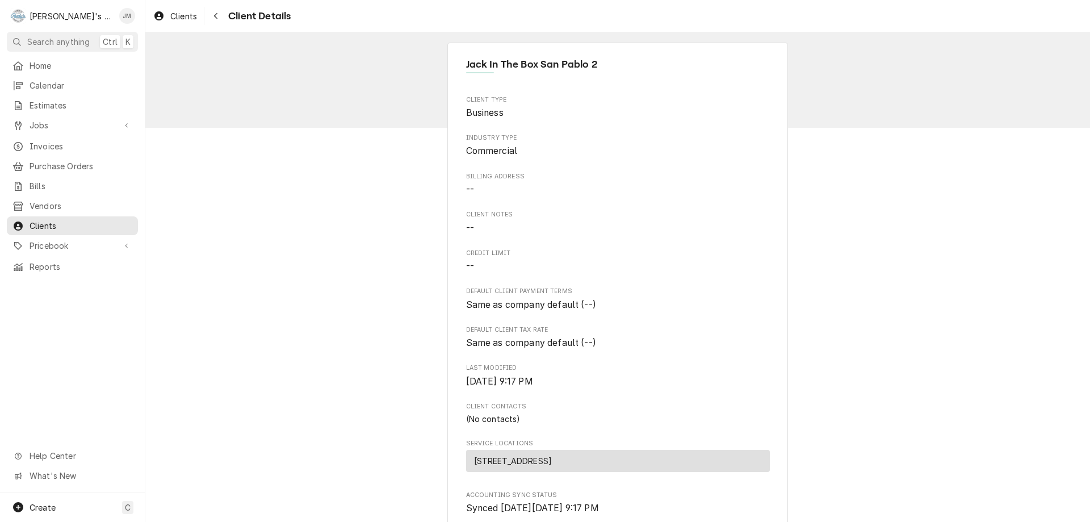
click at [324, 316] on div "Jack In The Box San Pablo 2 Client Type Business Industry Type Commercial Billi…" at bounding box center [617, 366] width 945 height 668
click at [48, 123] on span "Jobs" at bounding box center [73, 125] width 86 height 12
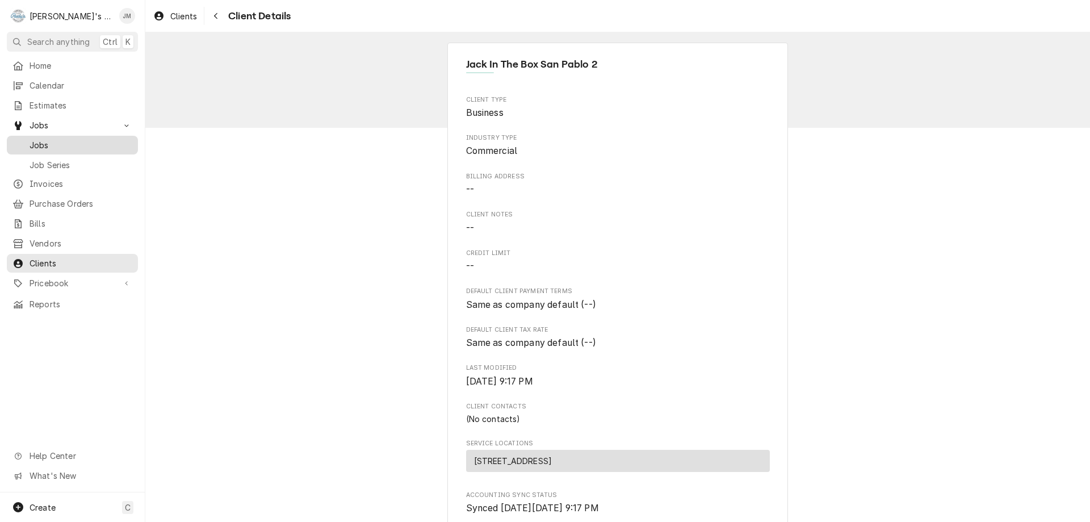
click at [45, 139] on span "Jobs" at bounding box center [81, 145] width 103 height 12
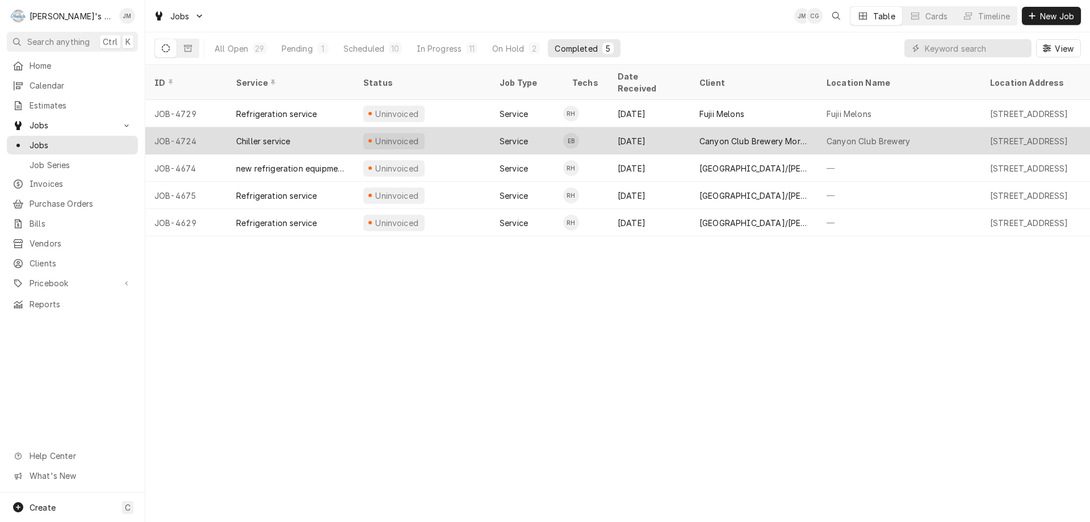
click at [753, 135] on div "Canyon Club Brewery Moraga" at bounding box center [753, 141] width 109 height 12
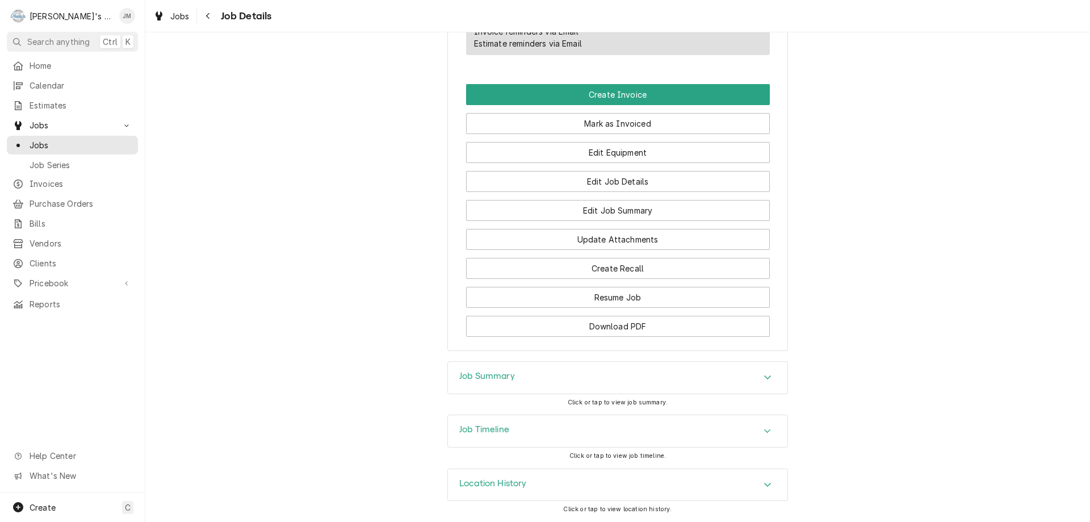
scroll to position [712, 0]
click at [504, 375] on h3 "Job Summary" at bounding box center [487, 376] width 56 height 11
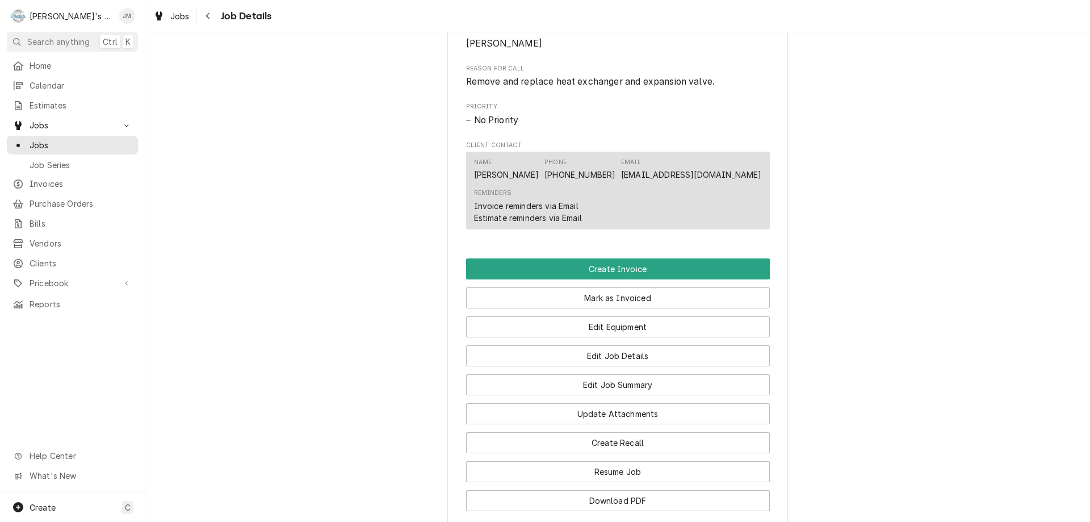
scroll to position [511, 0]
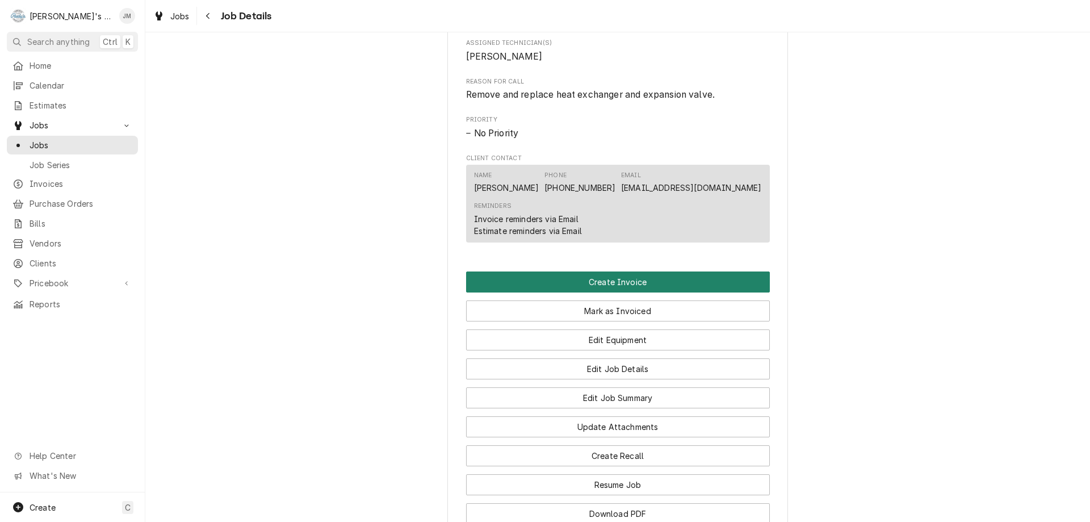
click at [634, 292] on button "Create Invoice" at bounding box center [618, 281] width 304 height 21
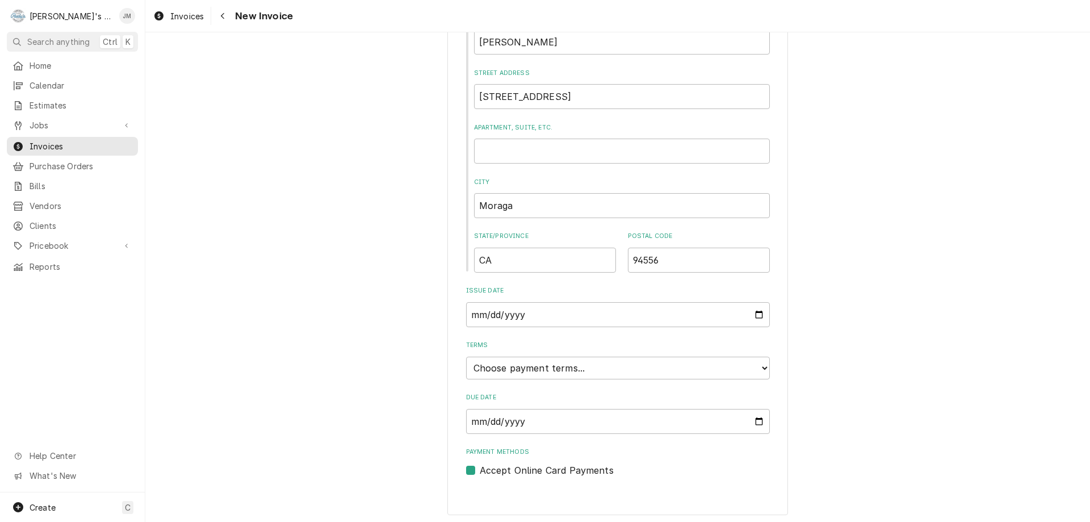
scroll to position [432, 0]
click at [609, 363] on select "Choose payment terms... Same Day Net 7 Net 14 Net 21 Net 30 Net 45 Net 60 Net 90" at bounding box center [618, 364] width 304 height 23
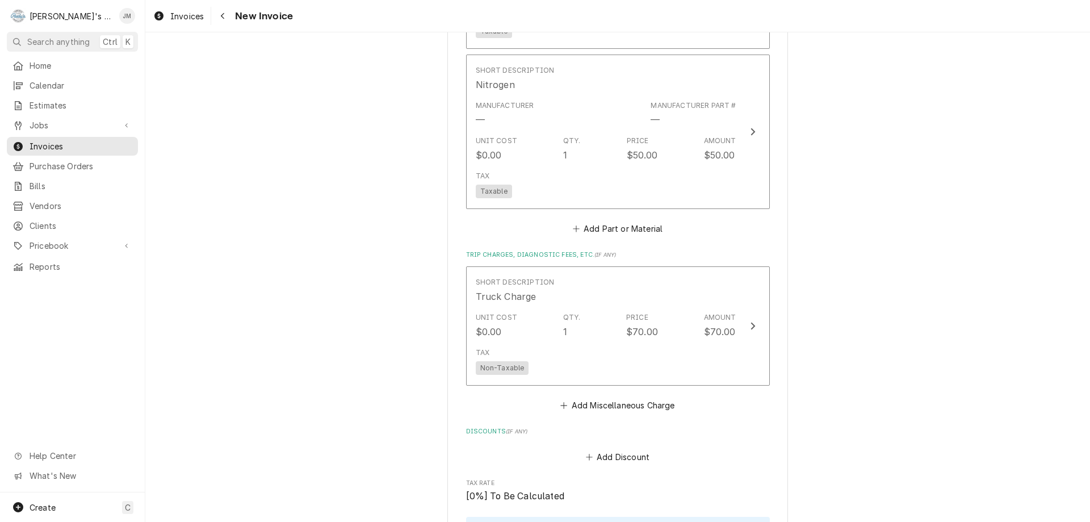
scroll to position [1935, 0]
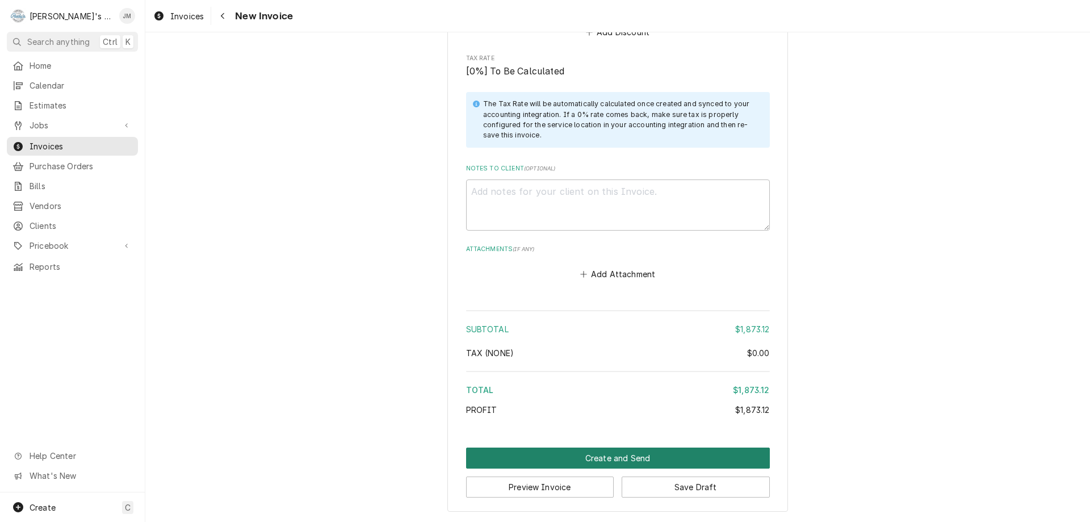
click at [627, 459] on button "Create and Send" at bounding box center [618, 457] width 304 height 21
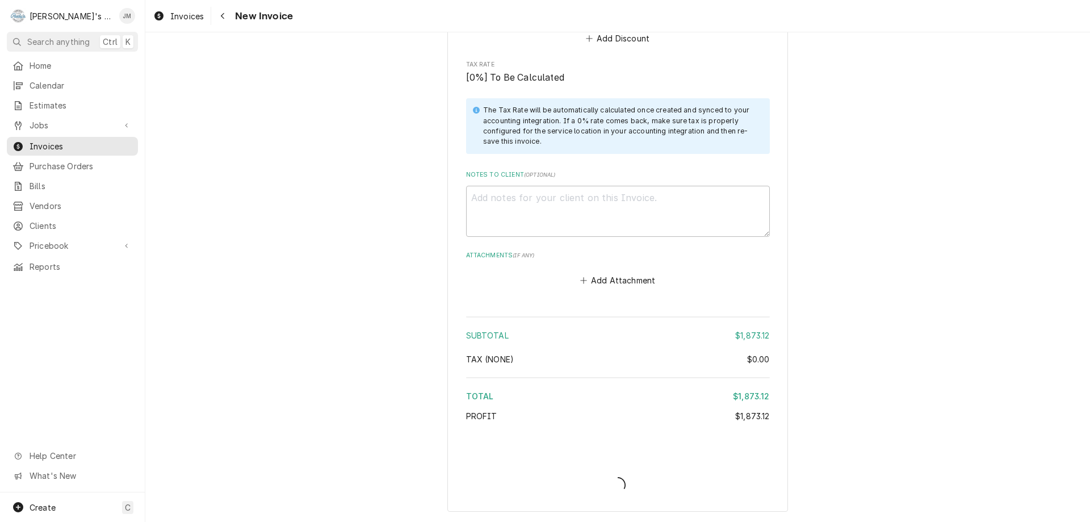
type textarea "x"
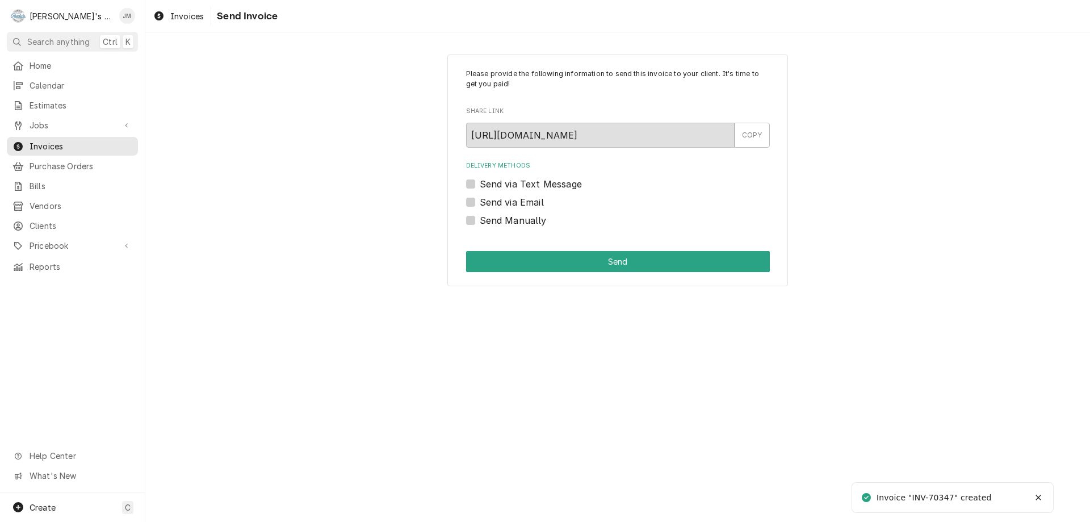
click at [531, 216] on label "Send Manually" at bounding box center [513, 220] width 67 height 14
click at [531, 216] on input "Send Manually" at bounding box center [632, 225] width 304 height 25
checkbox input "true"
click at [617, 259] on button "Send" at bounding box center [618, 261] width 304 height 21
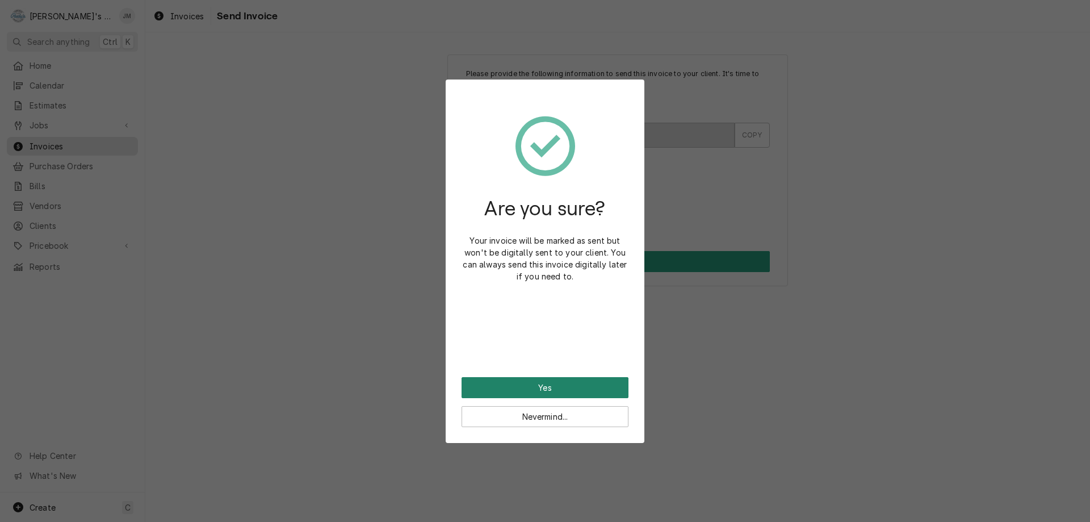
click at [546, 385] on button "Yes" at bounding box center [545, 387] width 167 height 21
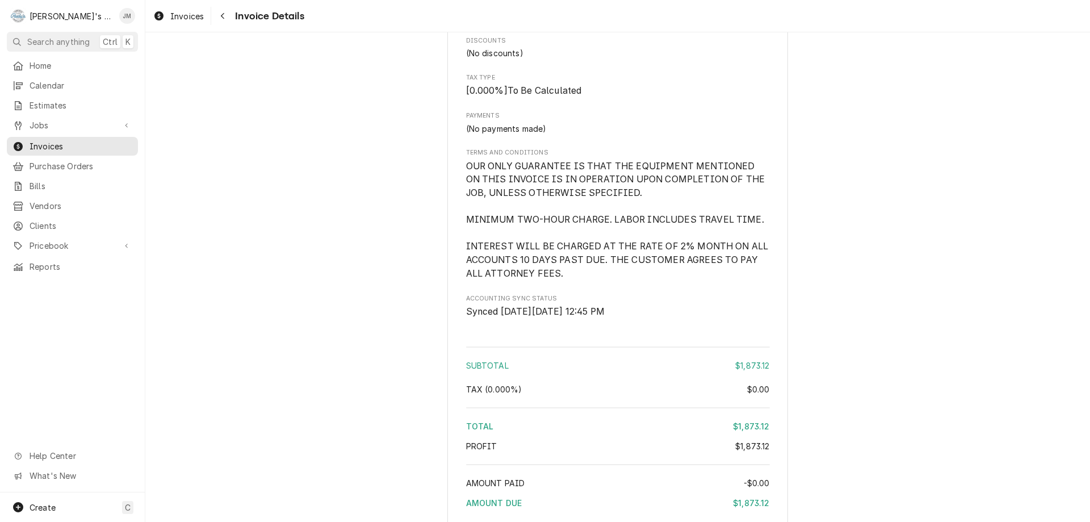
scroll to position [1691, 0]
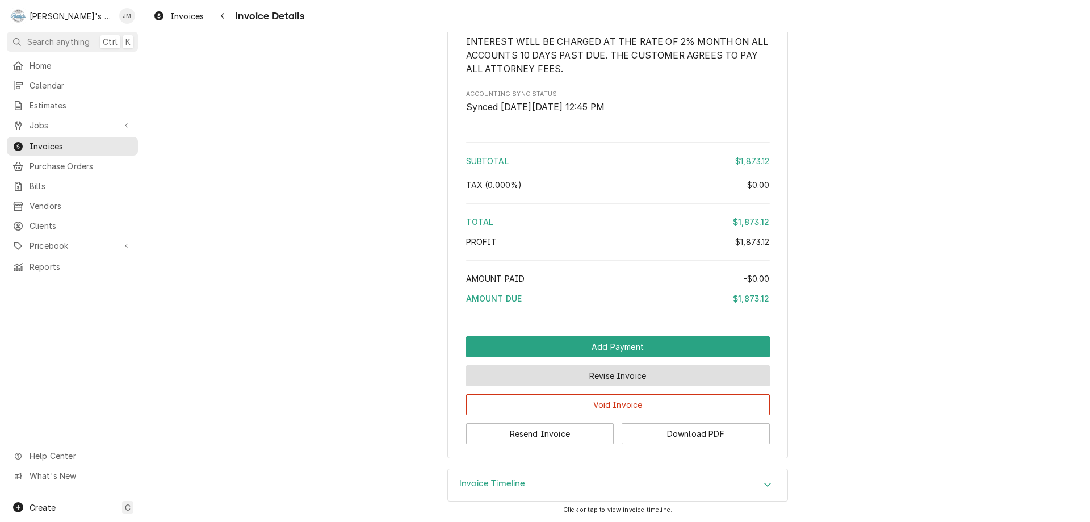
click at [586, 371] on button "Revise Invoice" at bounding box center [618, 375] width 304 height 21
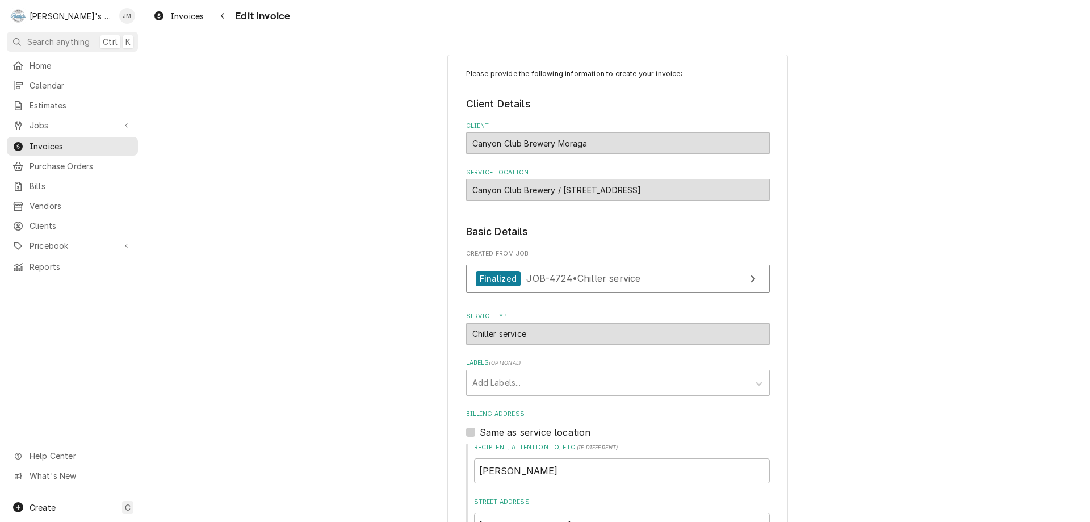
scroll to position [1960, 0]
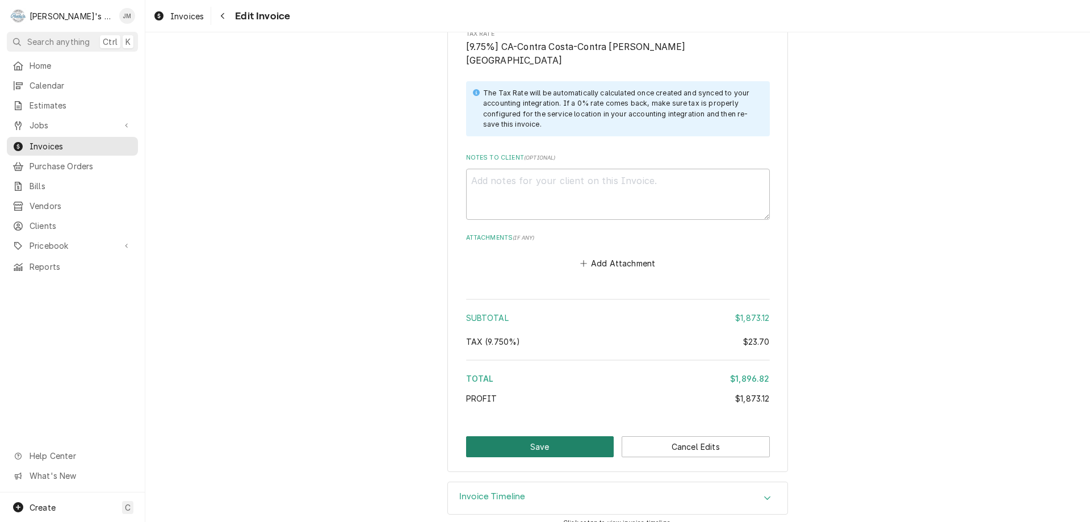
click at [522, 436] on button "Save" at bounding box center [540, 446] width 148 height 21
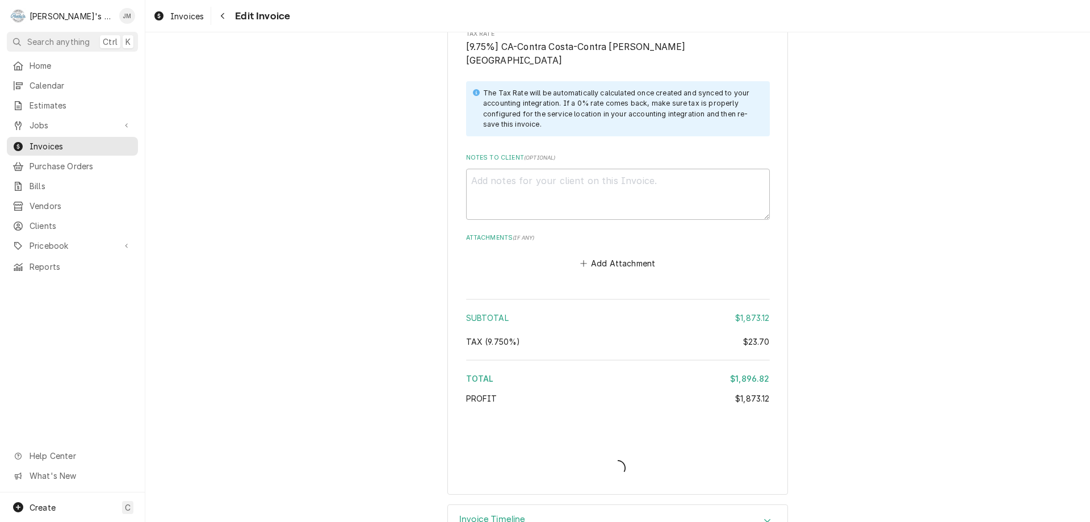
type textarea "x"
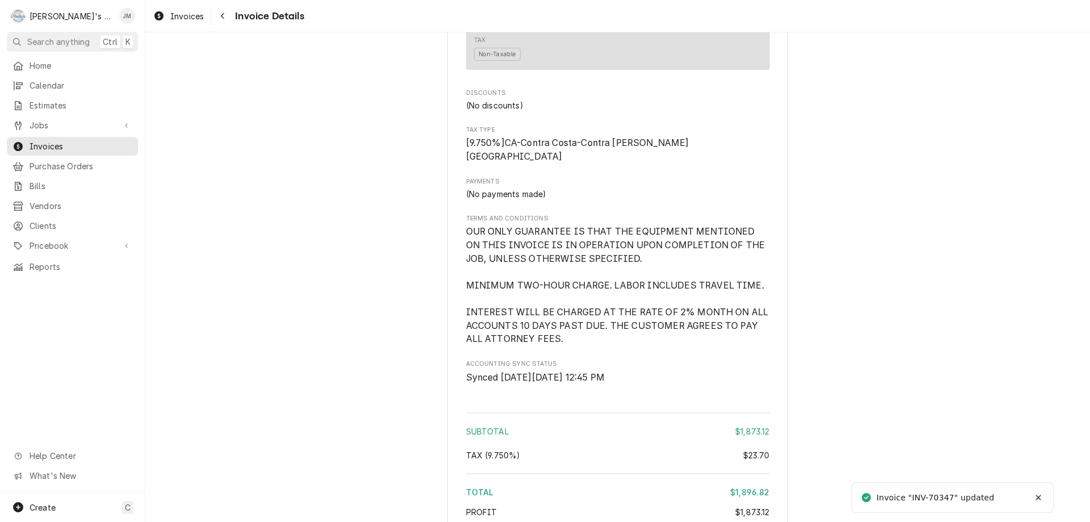
scroll to position [1691, 0]
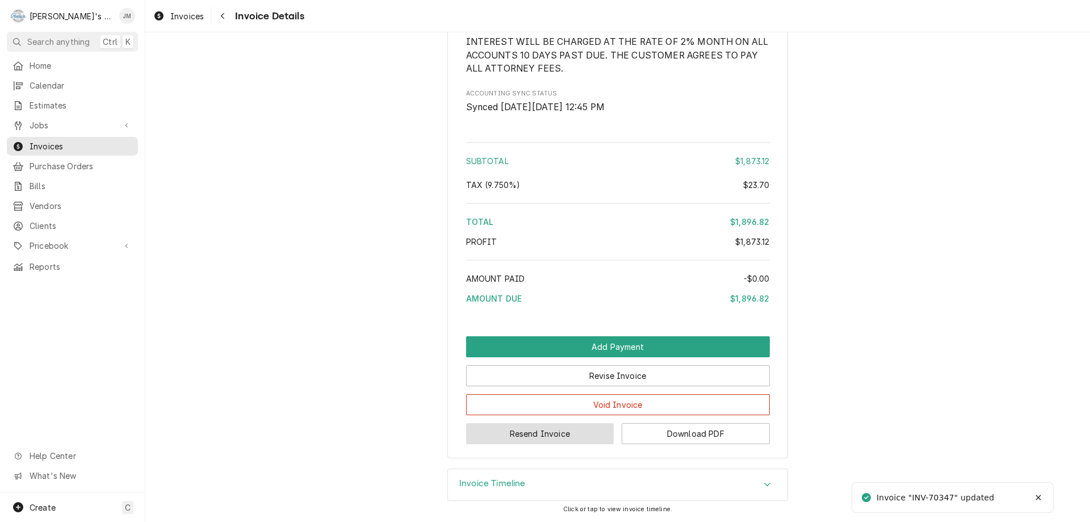
click at [516, 437] on button "Resend Invoice" at bounding box center [540, 433] width 148 height 21
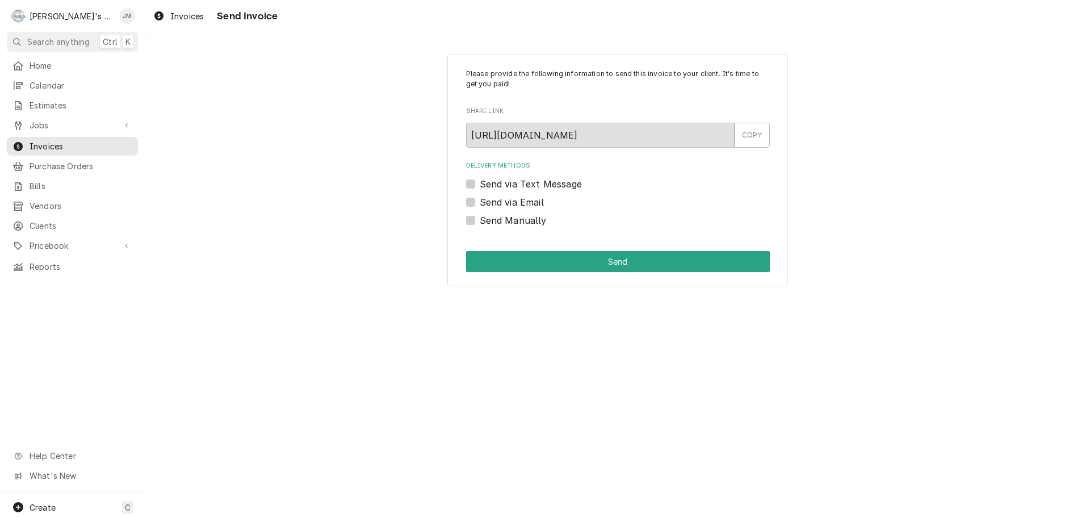
click at [529, 198] on label "Send via Email" at bounding box center [512, 202] width 64 height 14
click at [529, 198] on input "Send via Email" at bounding box center [632, 207] width 304 height 25
checkbox input "true"
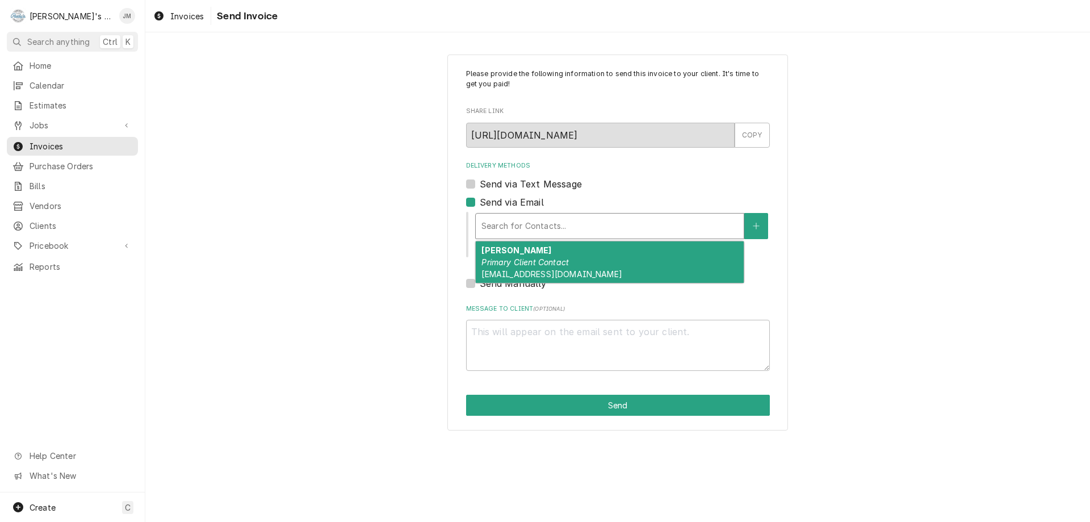
click at [529, 223] on div "Delivery Methods" at bounding box center [609, 226] width 257 height 20
click at [532, 262] on em "Primary Client Contact" at bounding box center [524, 262] width 87 height 10
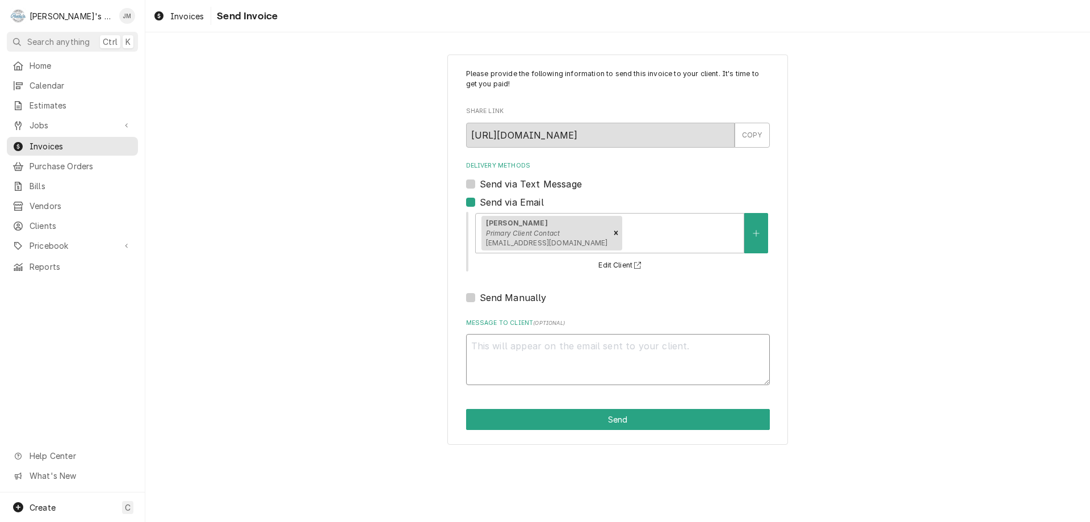
click at [554, 367] on textarea "Message to Client ( optional )" at bounding box center [618, 359] width 304 height 51
type textarea "x"
type textarea "T"
type textarea "x"
type textarea "Th"
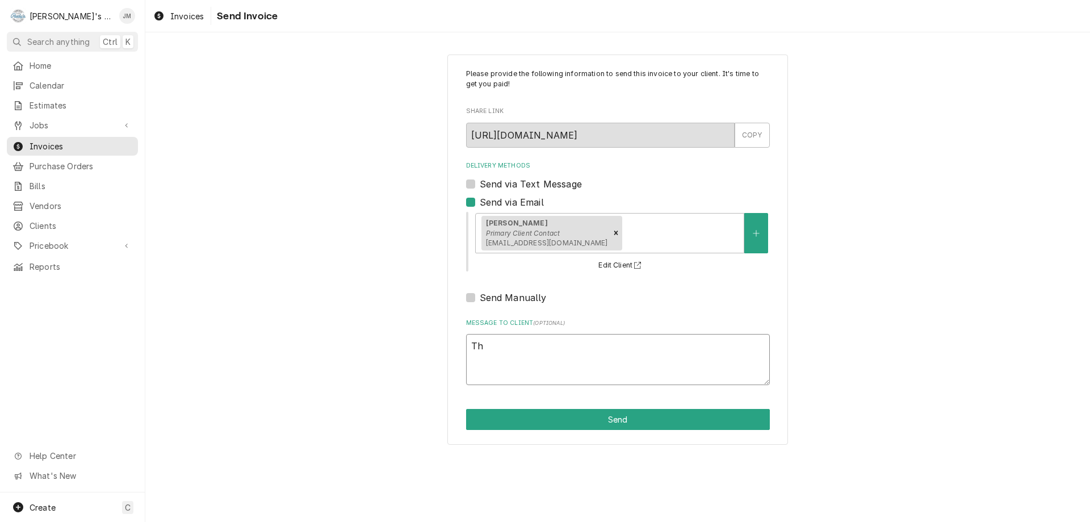
type textarea "x"
type textarea "Tha"
type textarea "x"
type textarea "Than"
type textarea "x"
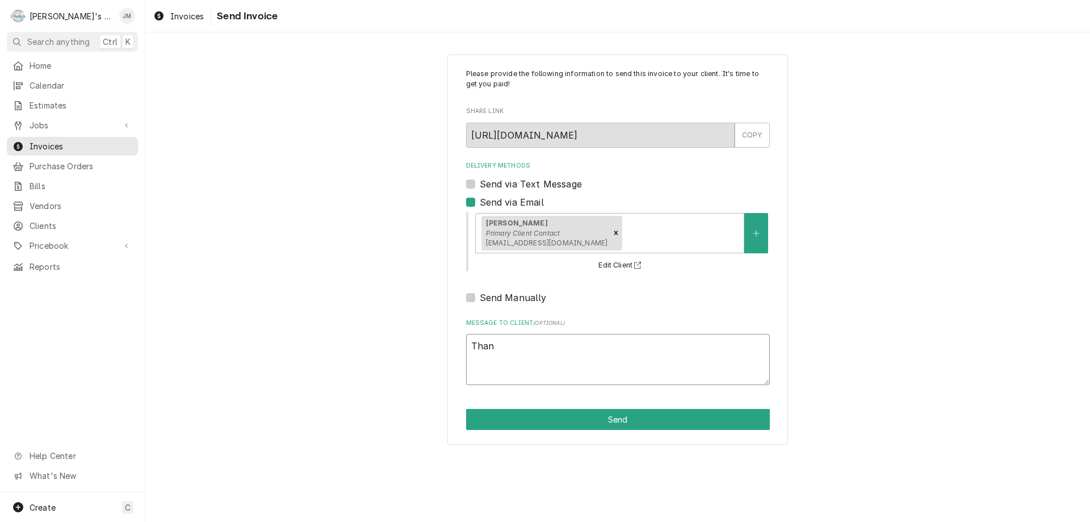
type textarea "Thank"
type textarea "x"
type textarea "Thank"
type textarea "x"
type textarea "Thank y"
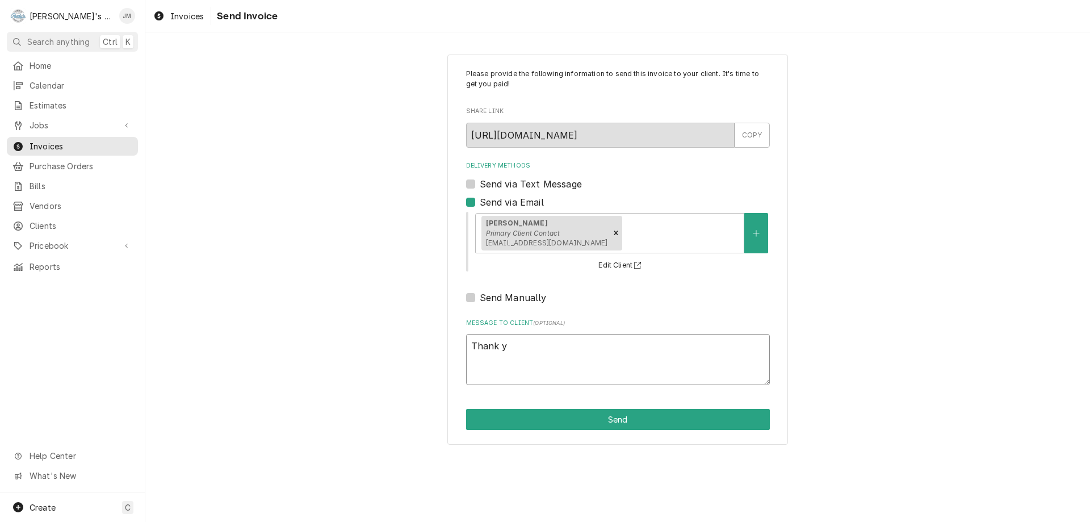
type textarea "x"
type textarea "Thank yo"
type textarea "x"
type textarea "Thank you"
type textarea "x"
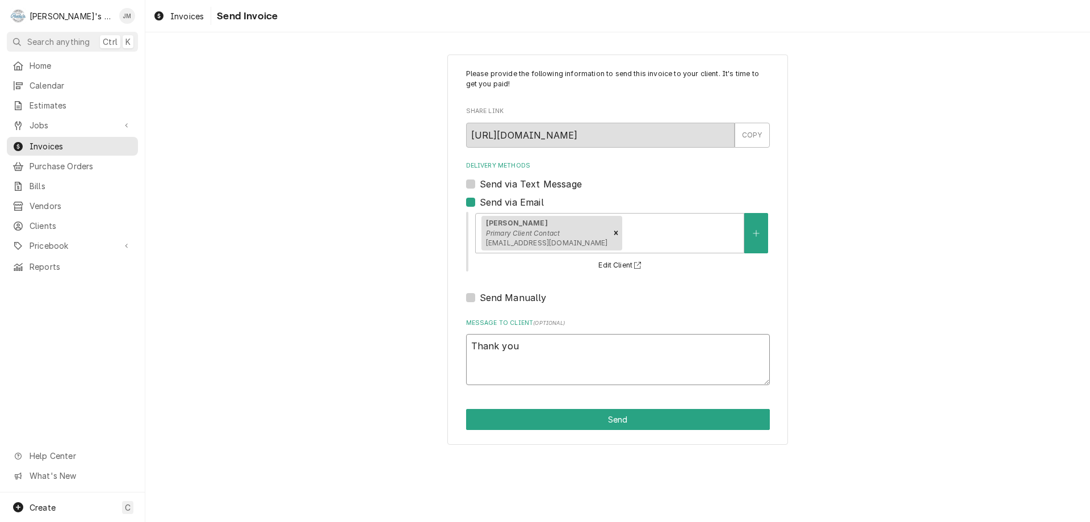
type textarea "Thank you"
type textarea "x"
type textarea "Thank you f"
type textarea "x"
type textarea "Thank you fo"
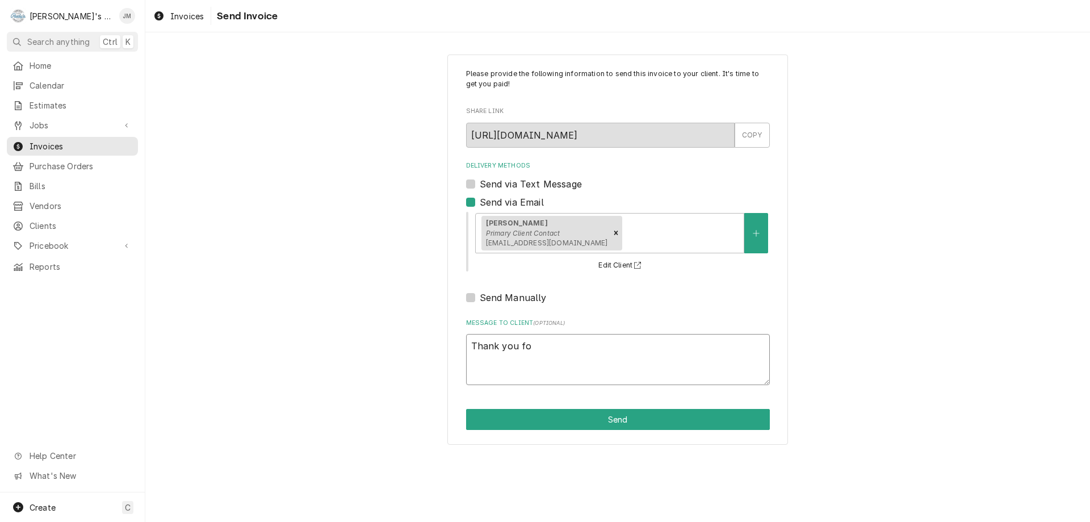
type textarea "x"
type textarea "Thank you for"
type textarea "x"
type textarea "Thank you for"
type textarea "x"
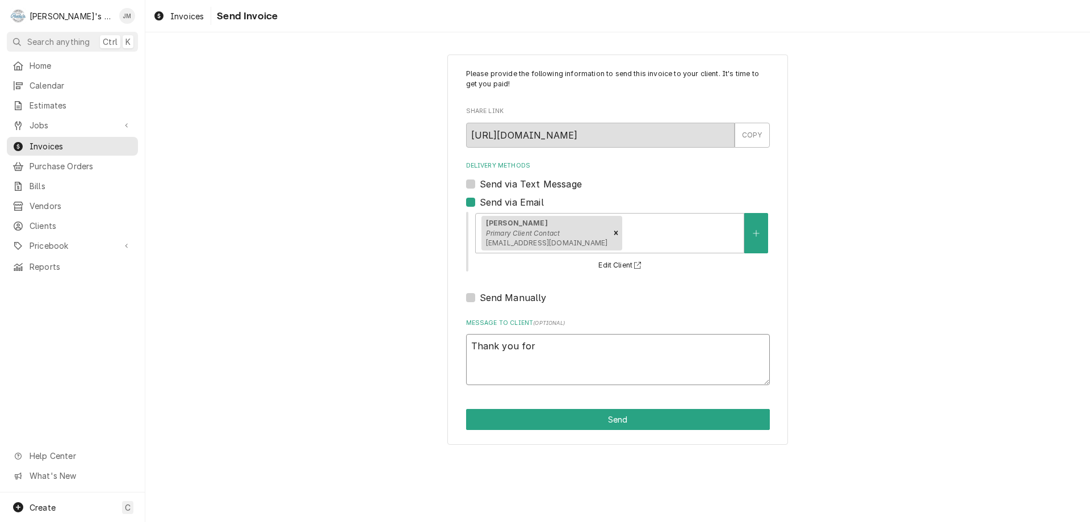
type textarea "Thank you for y"
type textarea "x"
type textarea "Thank you for yo"
type textarea "x"
type textarea "Thank you for you"
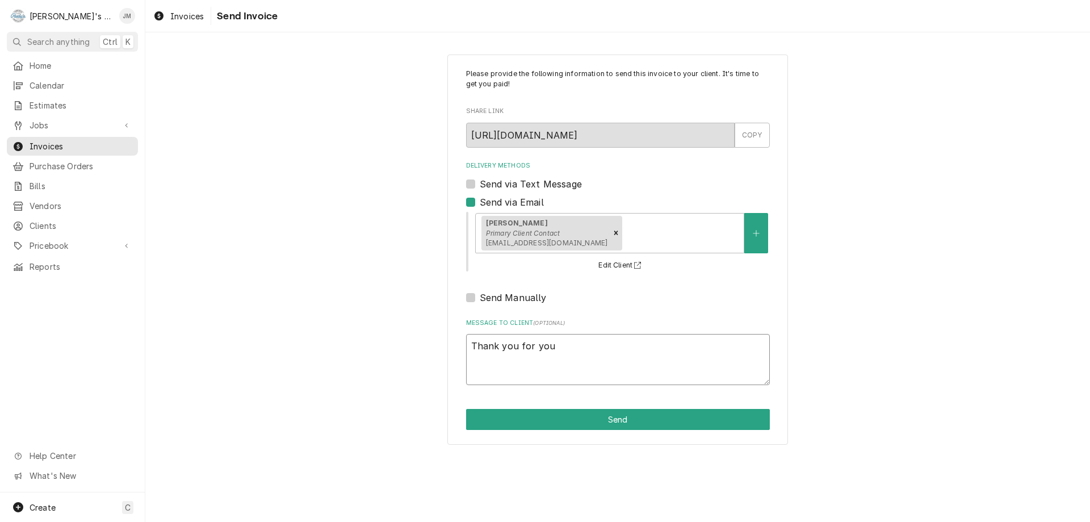
type textarea "x"
type textarea "Thank you for your"
type textarea "x"
type textarea "Thank you for your"
type textarea "x"
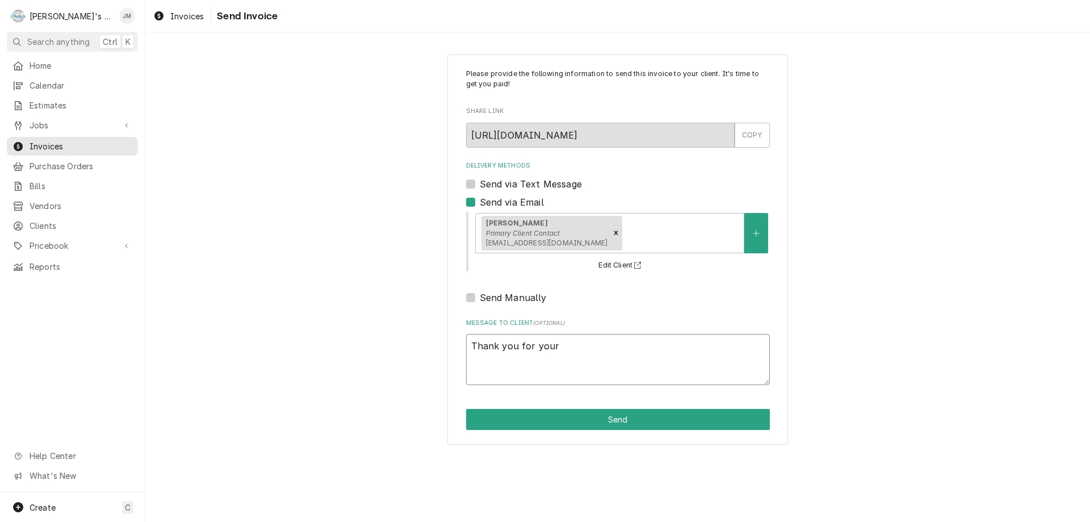
type textarea "Thank you for your b"
type textarea "x"
type textarea "Thank you for your bu"
type textarea "x"
type textarea "Thank you for your bus"
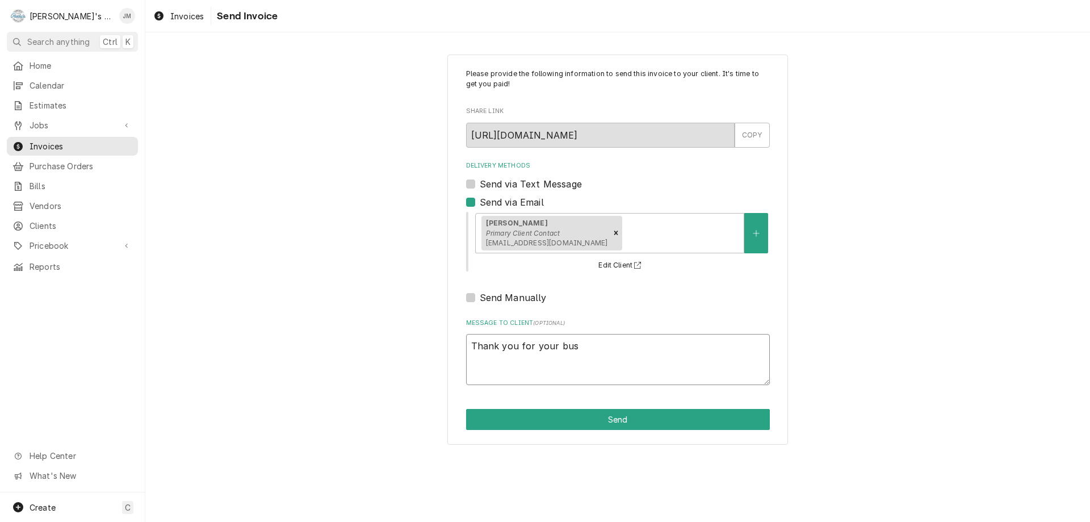
type textarea "x"
type textarea "Thank you for your busi"
type textarea "x"
type textarea "Thank you for your busin"
type textarea "x"
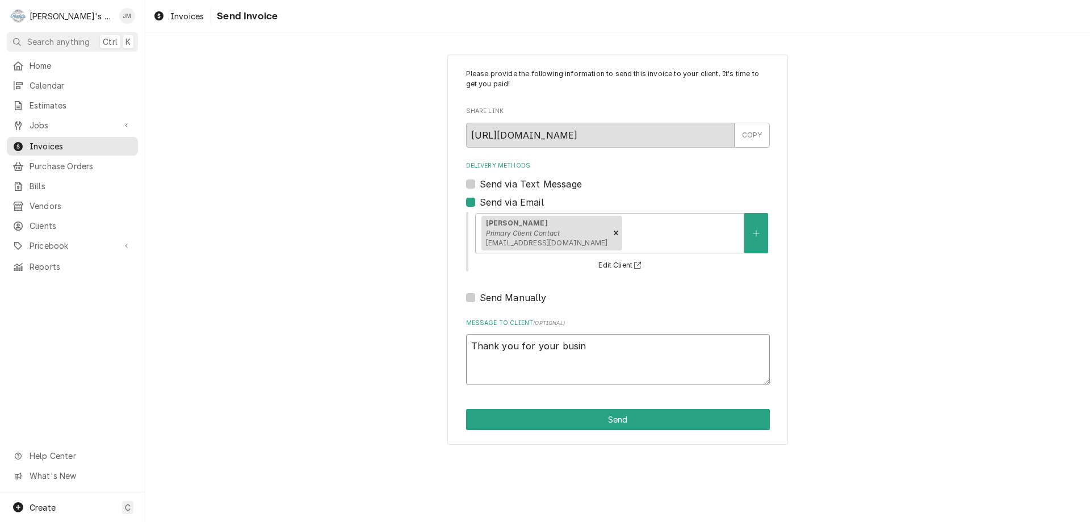
type textarea "Thank you for your busine"
type textarea "x"
type textarea "Thank you for your busines"
type textarea "x"
type textarea "Thank you for your business"
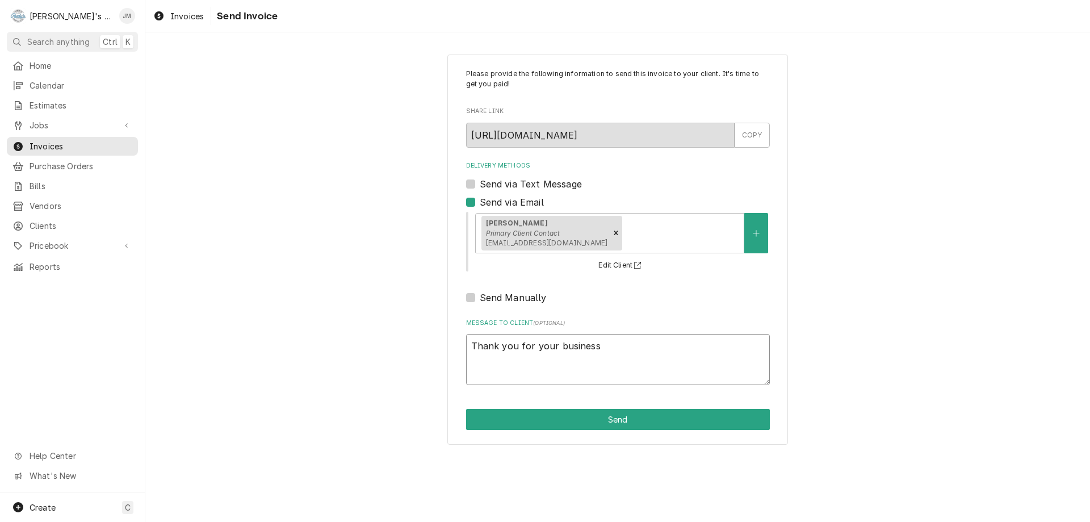
type textarea "x"
type textarea "Thank you for your business."
type textarea "x"
type textarea "Thank you for your business."
click at [616, 418] on button "Send" at bounding box center [618, 419] width 304 height 21
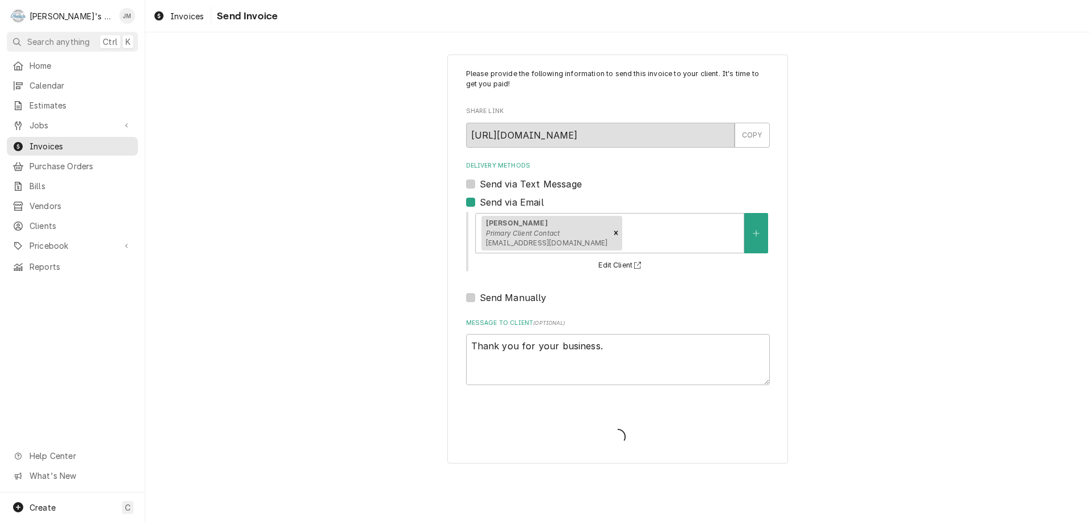
type textarea "x"
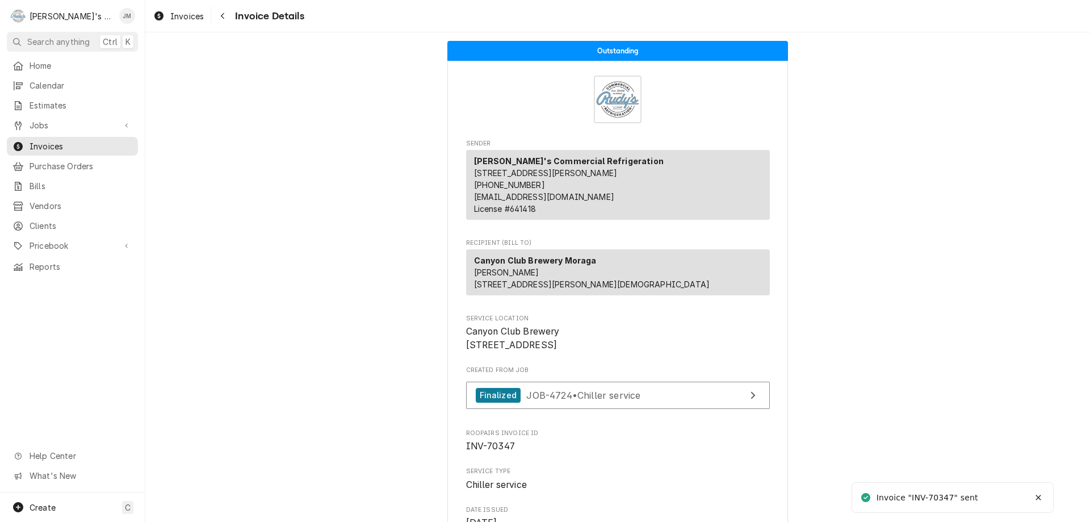
scroll to position [1691, 0]
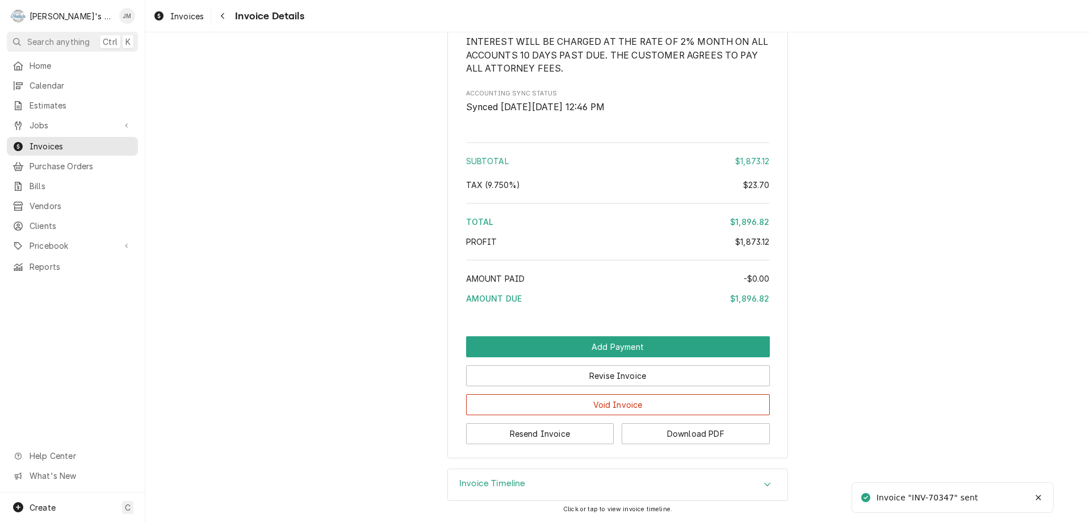
click at [486, 471] on div "Invoice Timeline" at bounding box center [617, 485] width 339 height 32
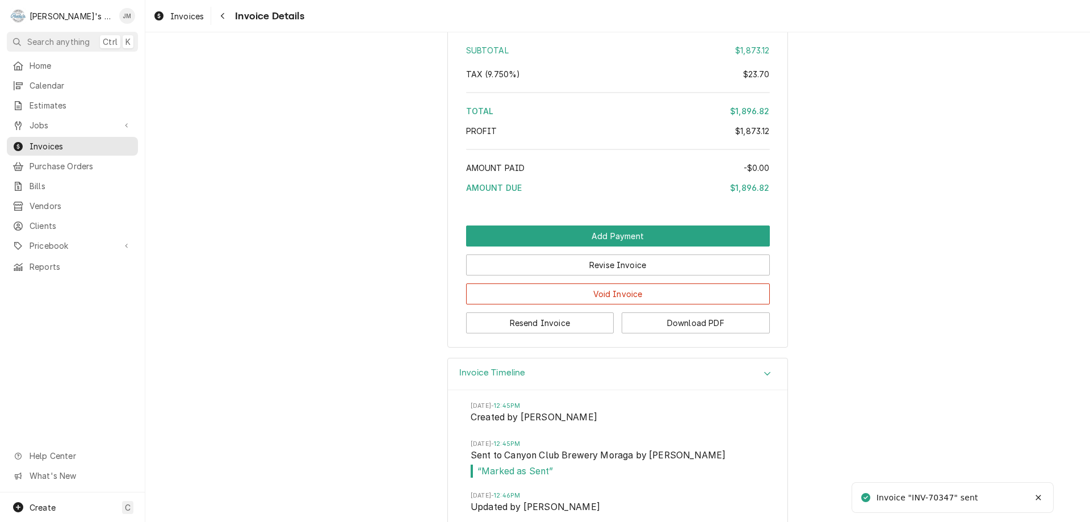
scroll to position [1874, 0]
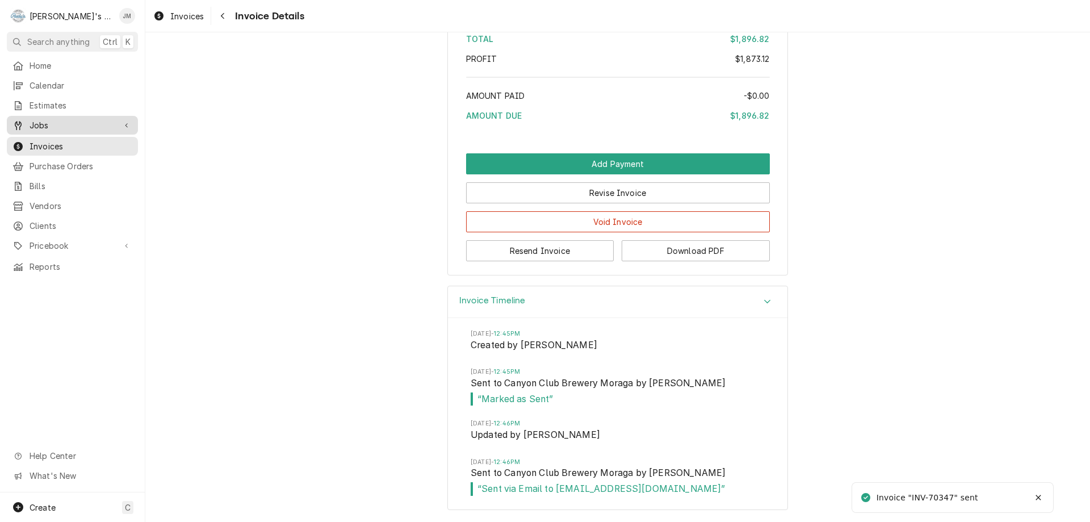
click at [33, 119] on span "Jobs" at bounding box center [73, 125] width 86 height 12
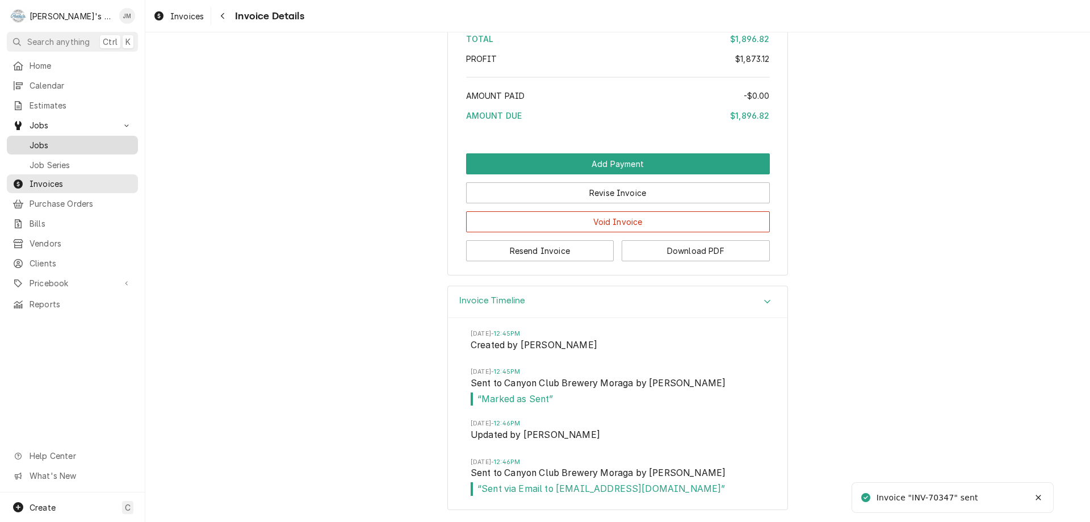
click at [39, 140] on span "Jobs" at bounding box center [81, 145] width 103 height 12
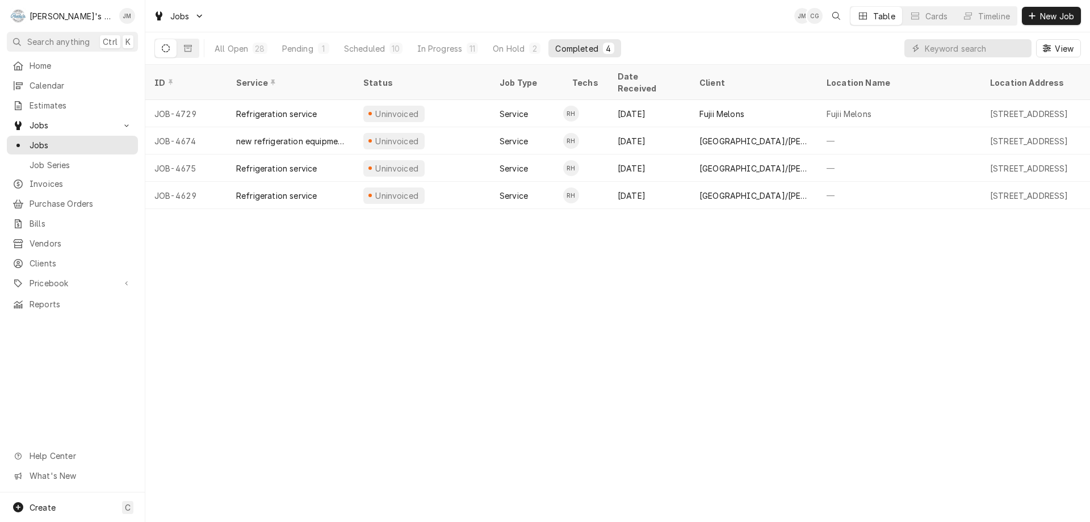
click at [383, 330] on div "ID Service Status Job Type Techs Date Received Client Location Name Location Ad…" at bounding box center [617, 293] width 945 height 457
click at [421, 281] on div "ID Service Status Job Type Techs Date Received Client Location Name Location Ad…" at bounding box center [617, 293] width 945 height 457
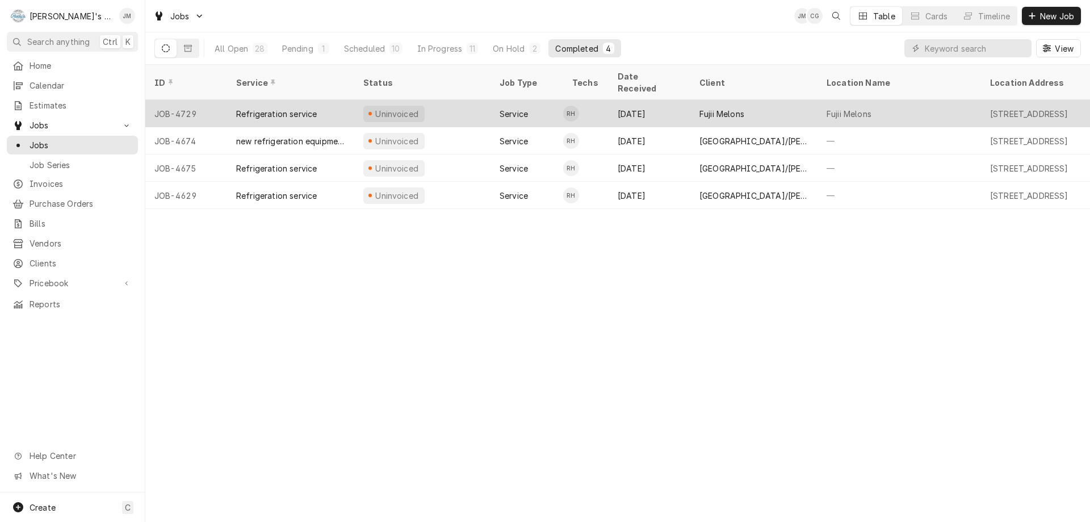
click at [736, 108] on div "Fujii Melons" at bounding box center [721, 114] width 45 height 12
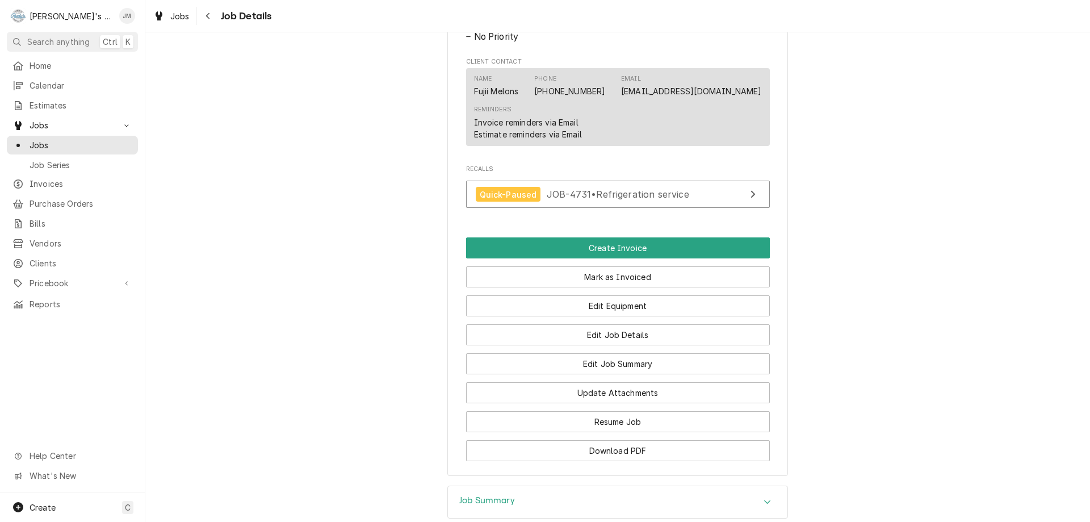
scroll to position [745, 0]
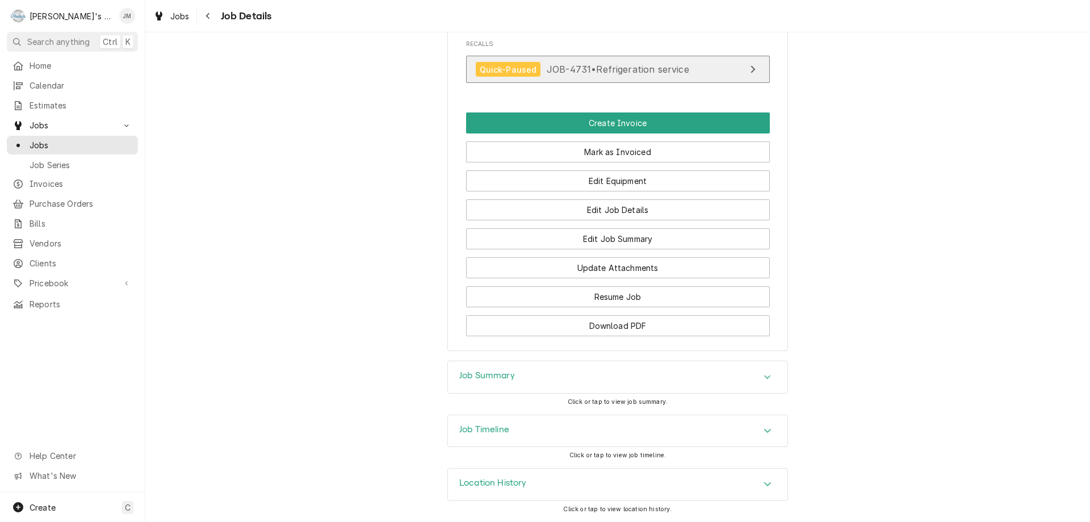
click at [751, 70] on div "View Job" at bounding box center [752, 69] width 15 height 14
click at [502, 382] on div "Job Summary" at bounding box center [487, 377] width 56 height 14
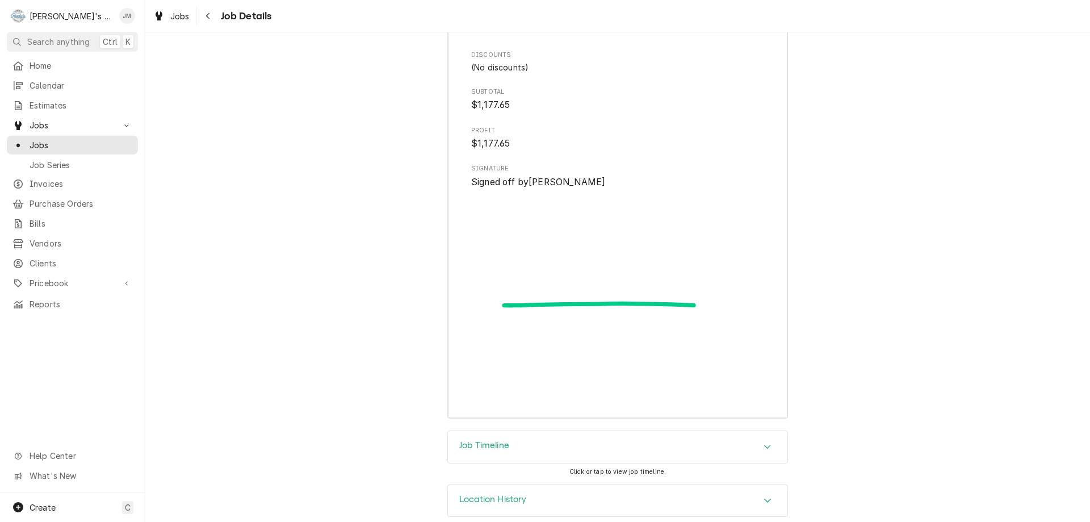
scroll to position [1799, 0]
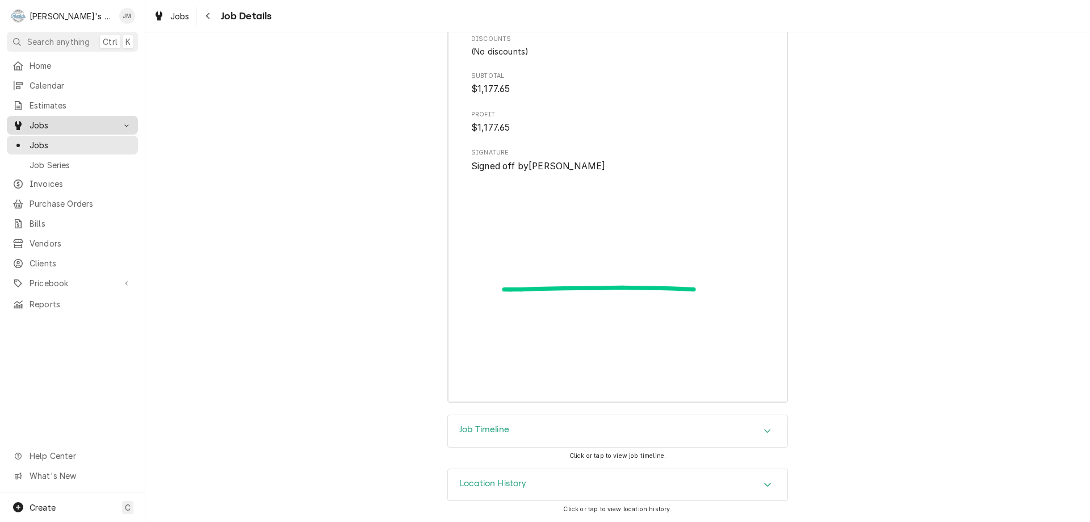
click at [38, 123] on span "Jobs" at bounding box center [73, 125] width 86 height 12
click at [44, 123] on span "Jobs" at bounding box center [73, 125] width 86 height 12
click at [45, 141] on span "Jobs" at bounding box center [81, 145] width 103 height 12
